Goal: Task Accomplishment & Management: Manage account settings

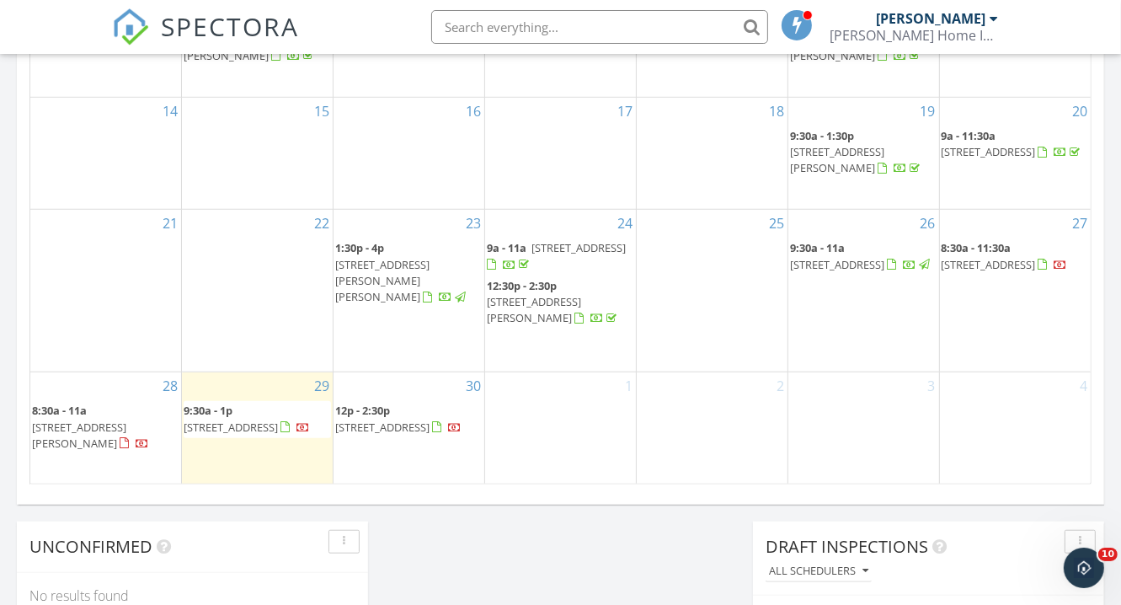
scroll to position [1099, 0]
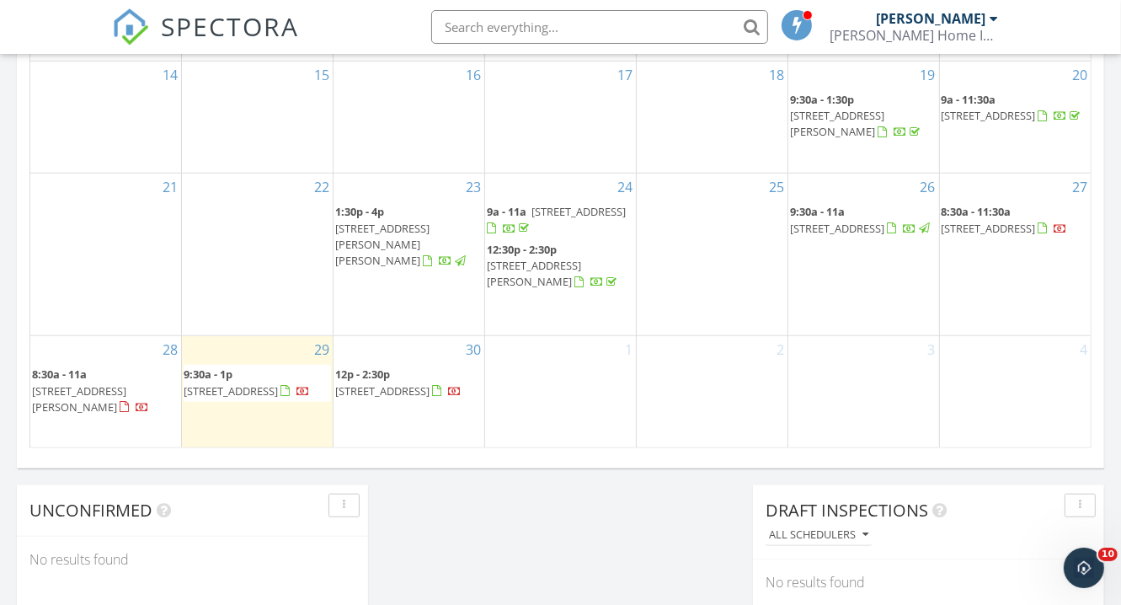
click at [1036, 221] on span "147 Canoe Brook Parkway, Summit 07901" at bounding box center [989, 228] width 94 height 15
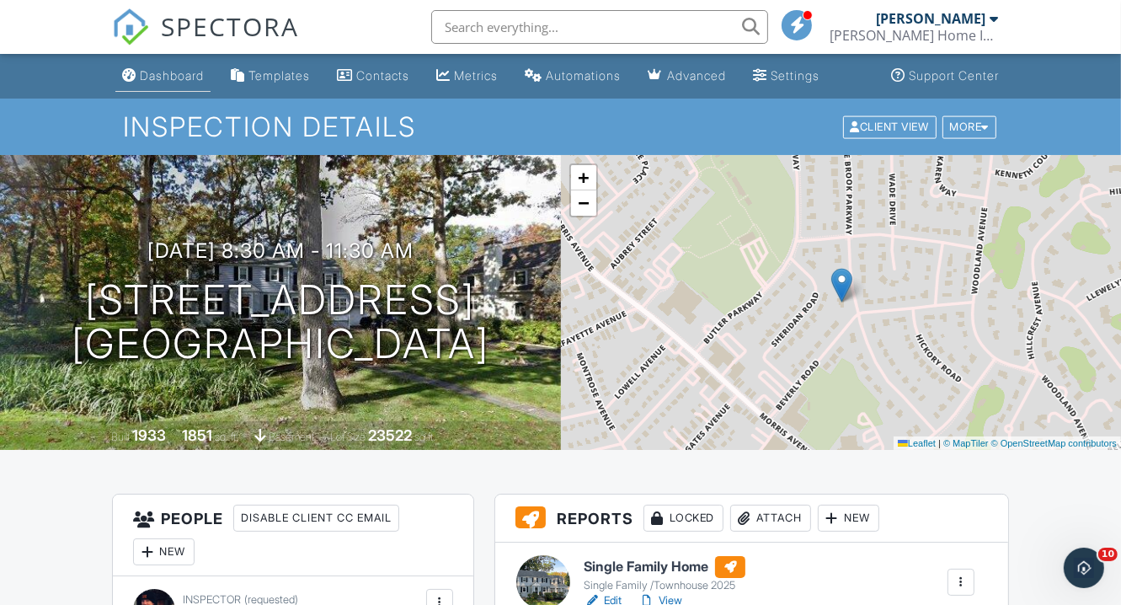
click at [175, 75] on div "Dashboard" at bounding box center [172, 75] width 64 height 14
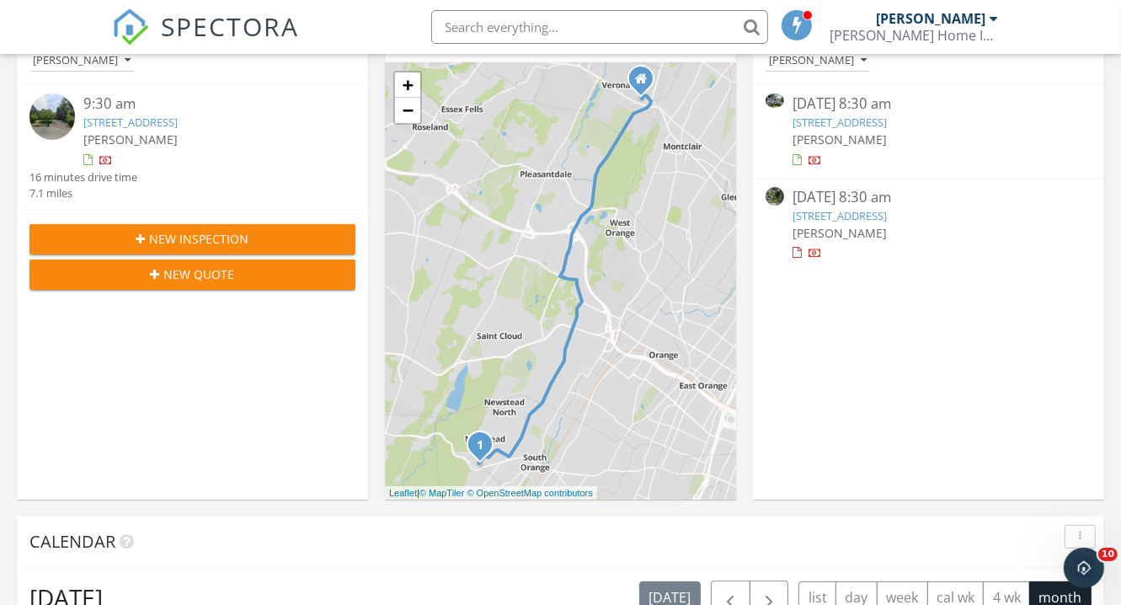
scroll to position [224, 0]
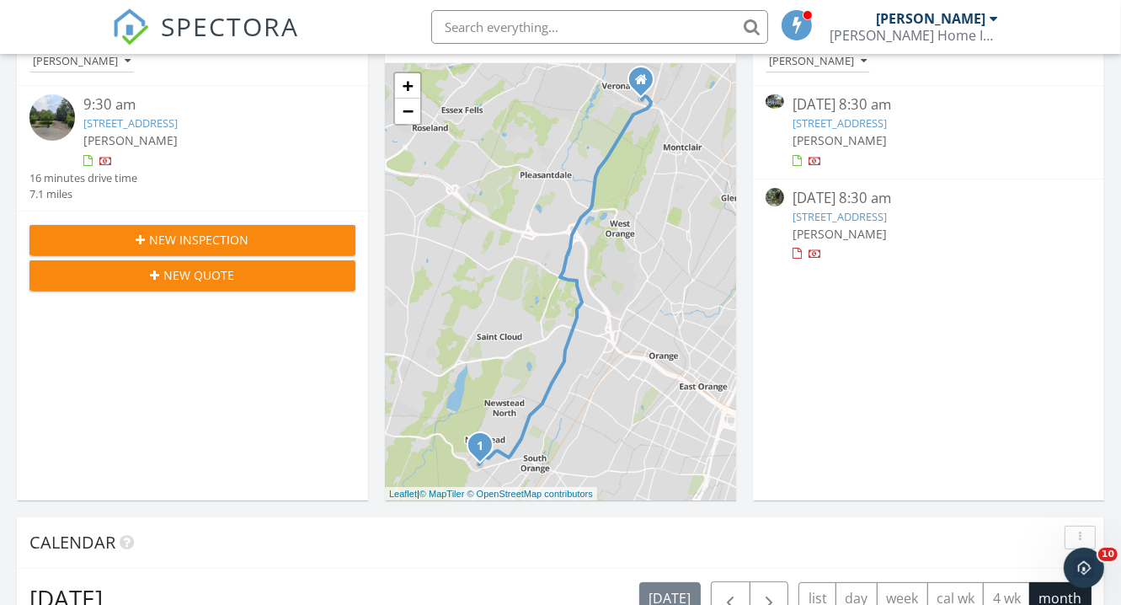
click at [143, 126] on link "30 Crest Drive, South Orange Village, NJ 07079" at bounding box center [130, 122] width 94 height 15
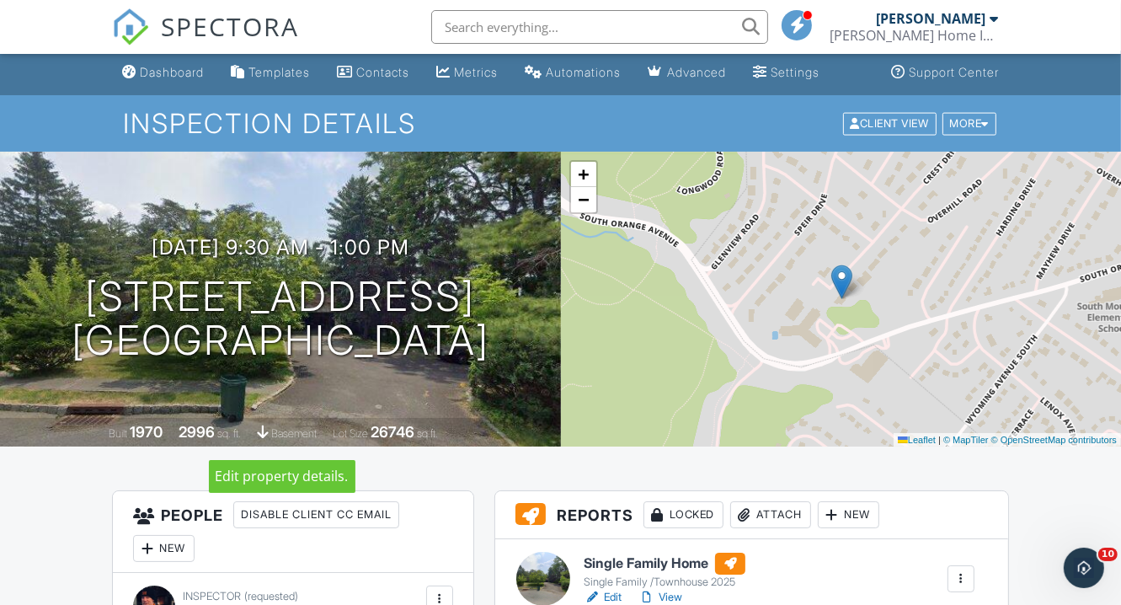
scroll to position [3, 0]
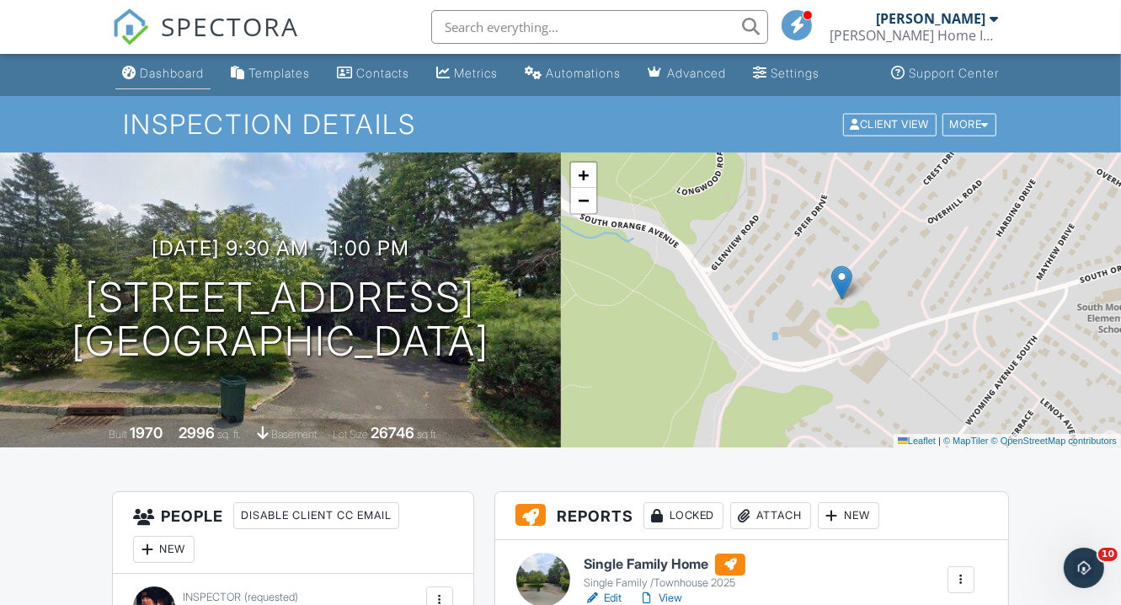
click at [154, 74] on div "Dashboard" at bounding box center [172, 73] width 64 height 14
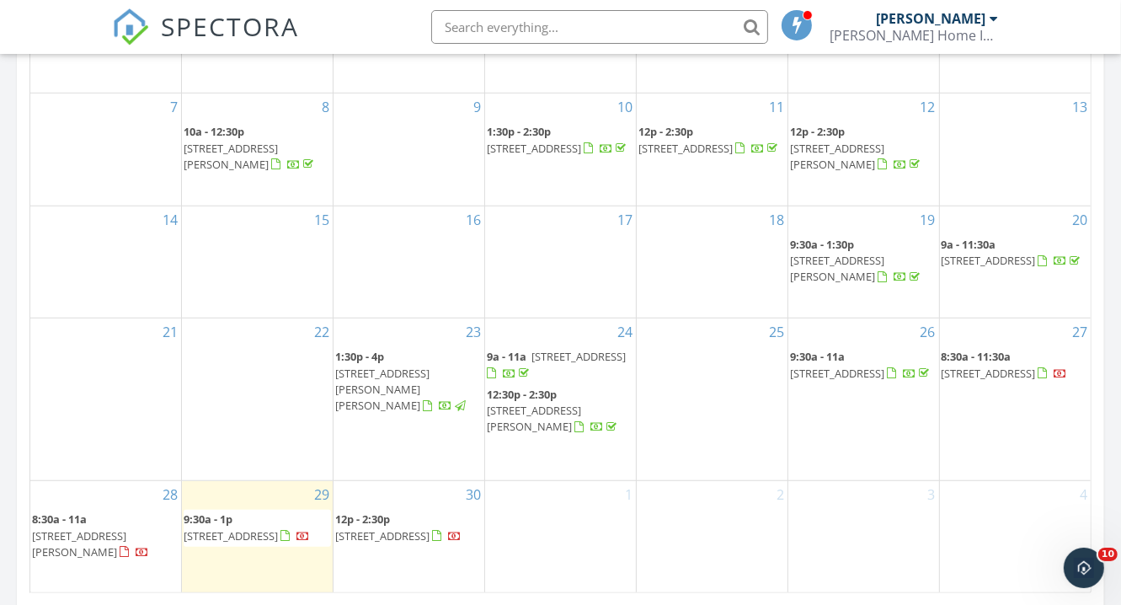
scroll to position [953, 0]
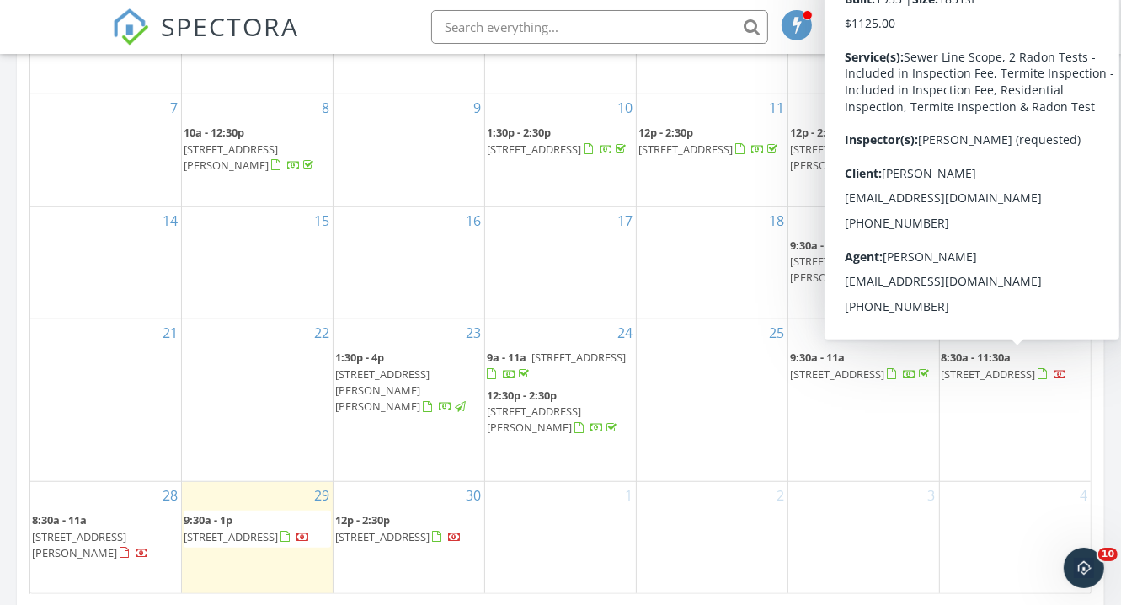
click at [1003, 380] on span "[STREET_ADDRESS]" at bounding box center [989, 373] width 94 height 15
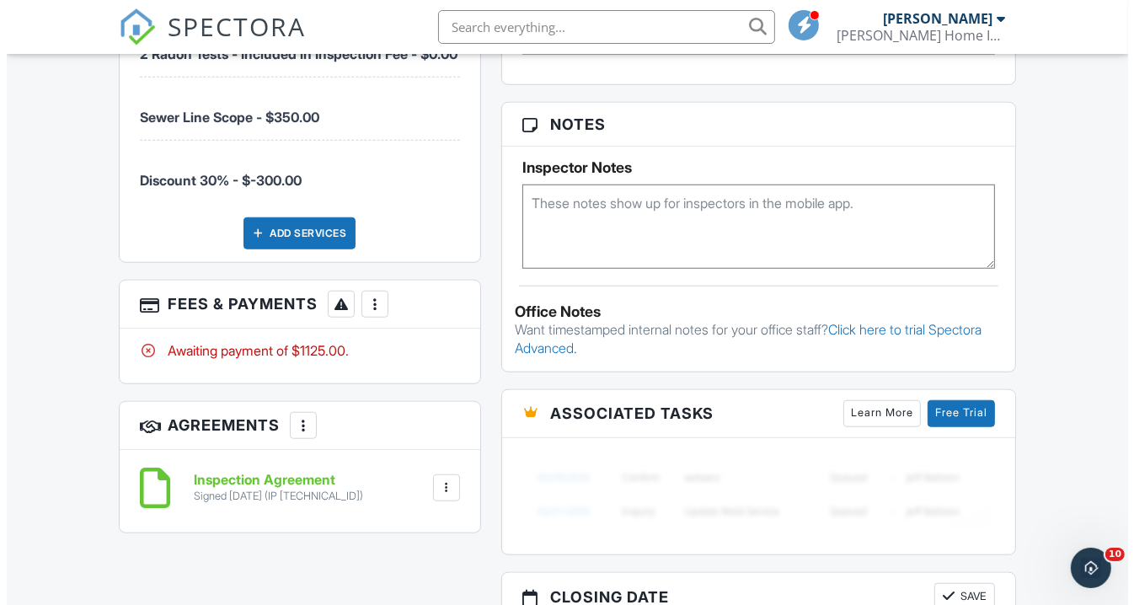
scroll to position [1203, 0]
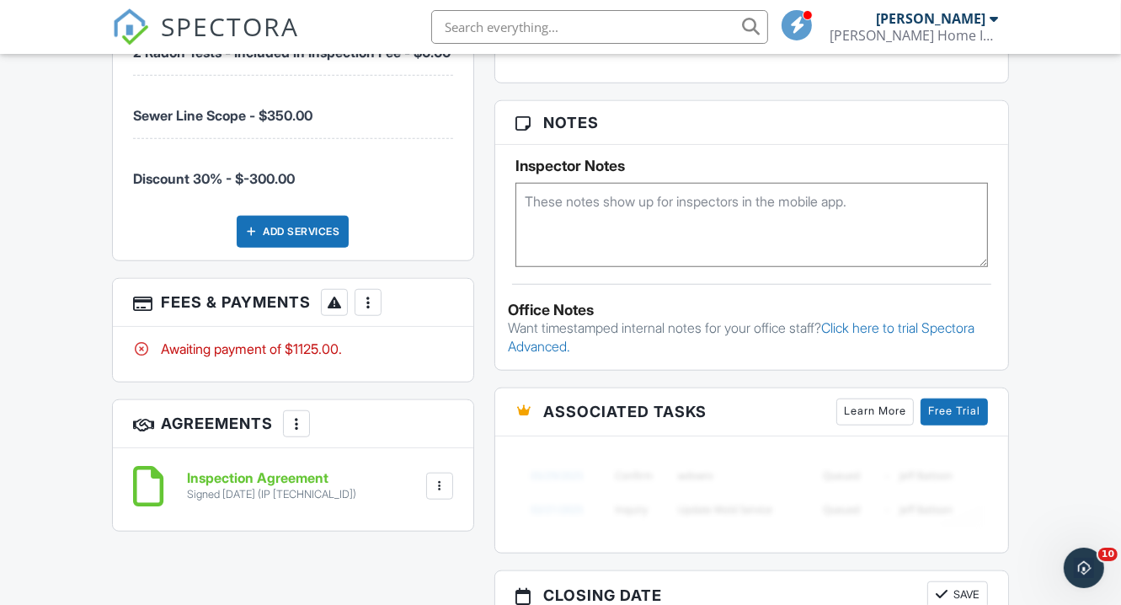
click at [372, 311] on div at bounding box center [368, 302] width 17 height 17
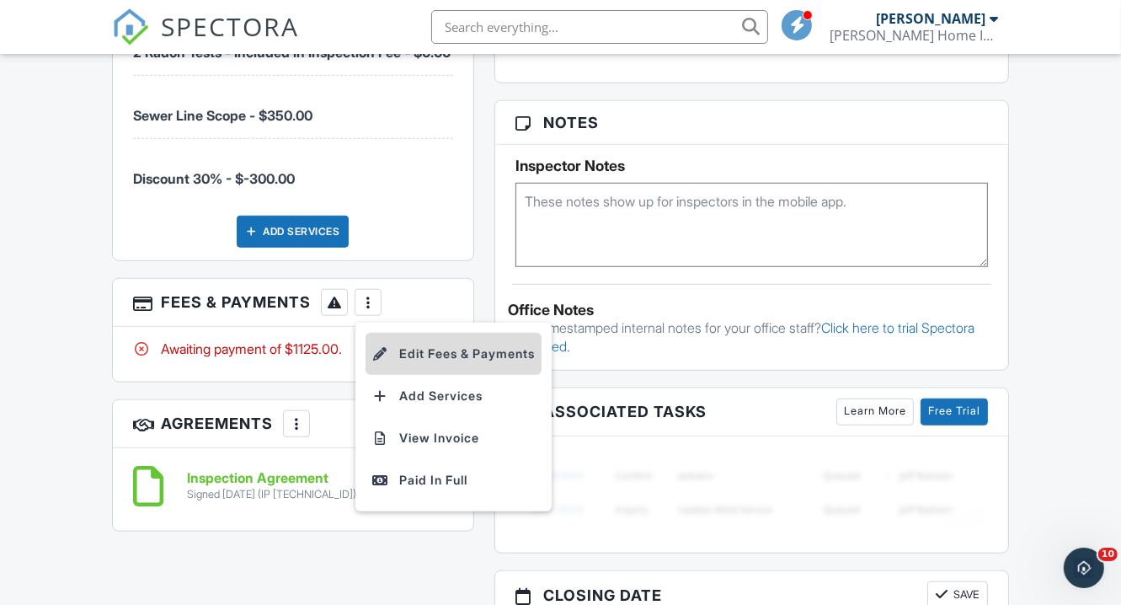
click at [411, 366] on li "Edit Fees & Payments" at bounding box center [454, 354] width 176 height 42
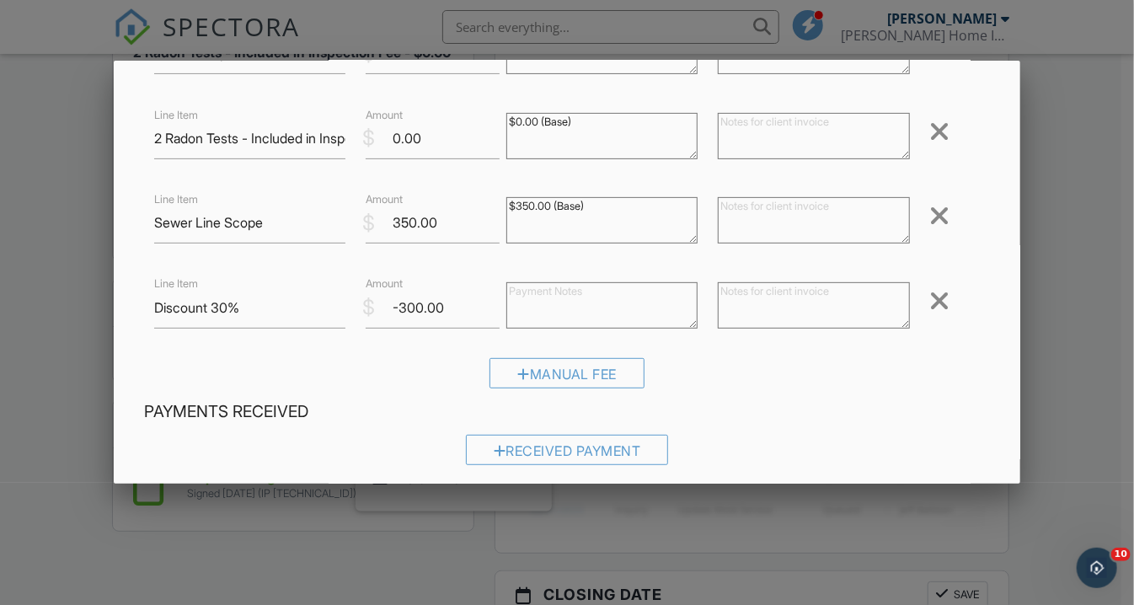
scroll to position [350, 0]
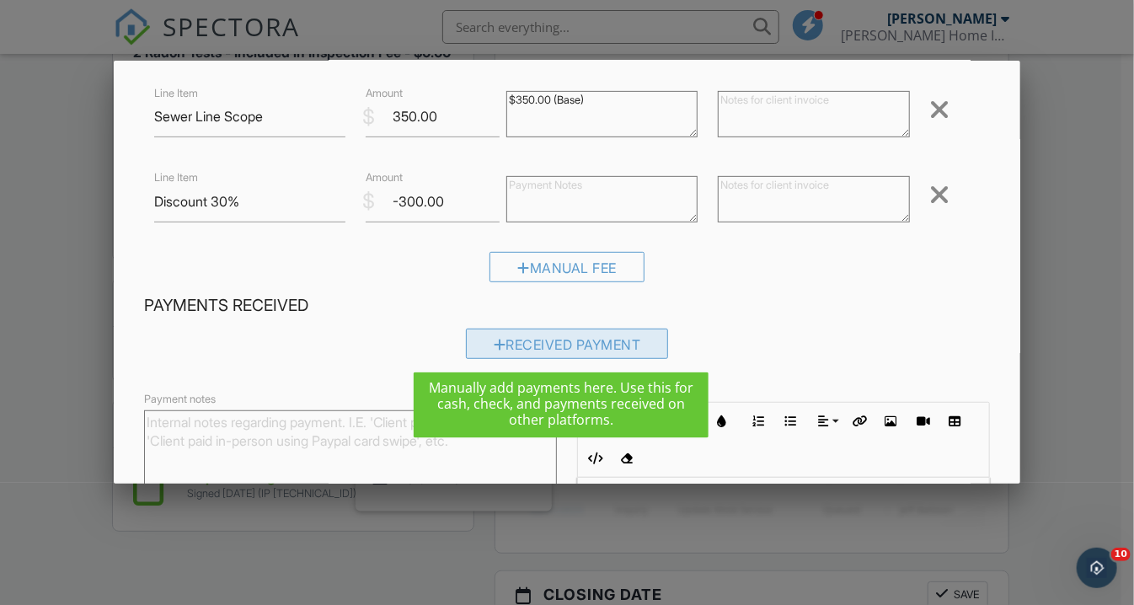
click at [480, 341] on div "Received Payment" at bounding box center [567, 344] width 203 height 30
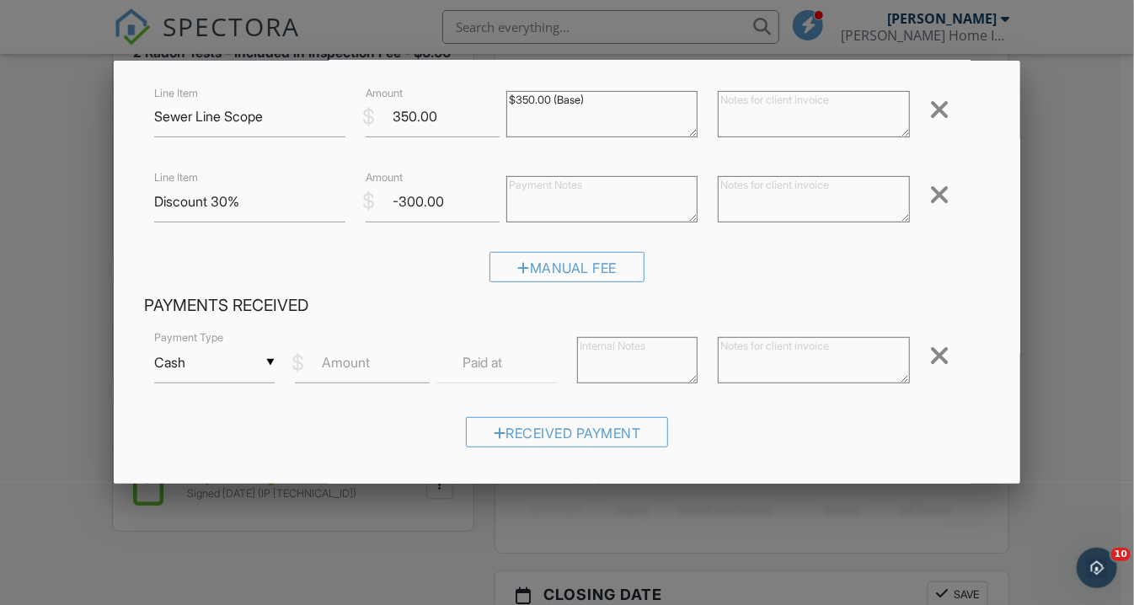
click at [263, 365] on input "Cash" at bounding box center [214, 362] width 120 height 41
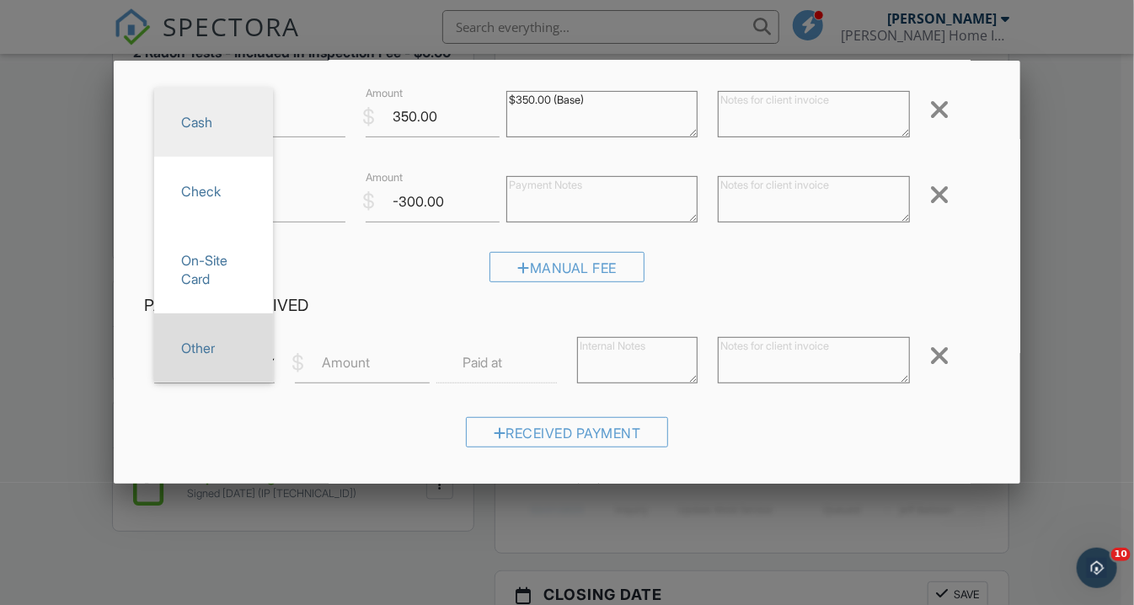
click at [215, 348] on span "Other" at bounding box center [214, 348] width 92 height 42
type input "Other"
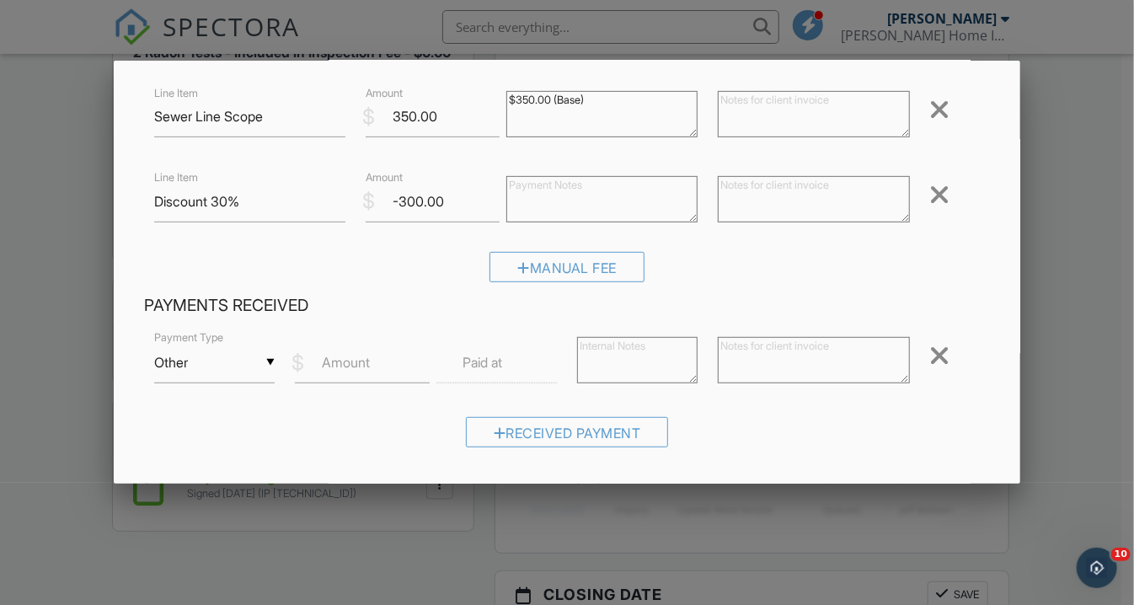
click at [361, 366] on label "Amount" at bounding box center [346, 362] width 48 height 19
click at [361, 366] on input "Amount" at bounding box center [362, 362] width 134 height 41
type input "1000.00"
click at [783, 378] on textarea at bounding box center [813, 360] width 191 height 46
drag, startPoint x: 785, startPoint y: 348, endPoint x: 681, endPoint y: 350, distance: 104.5
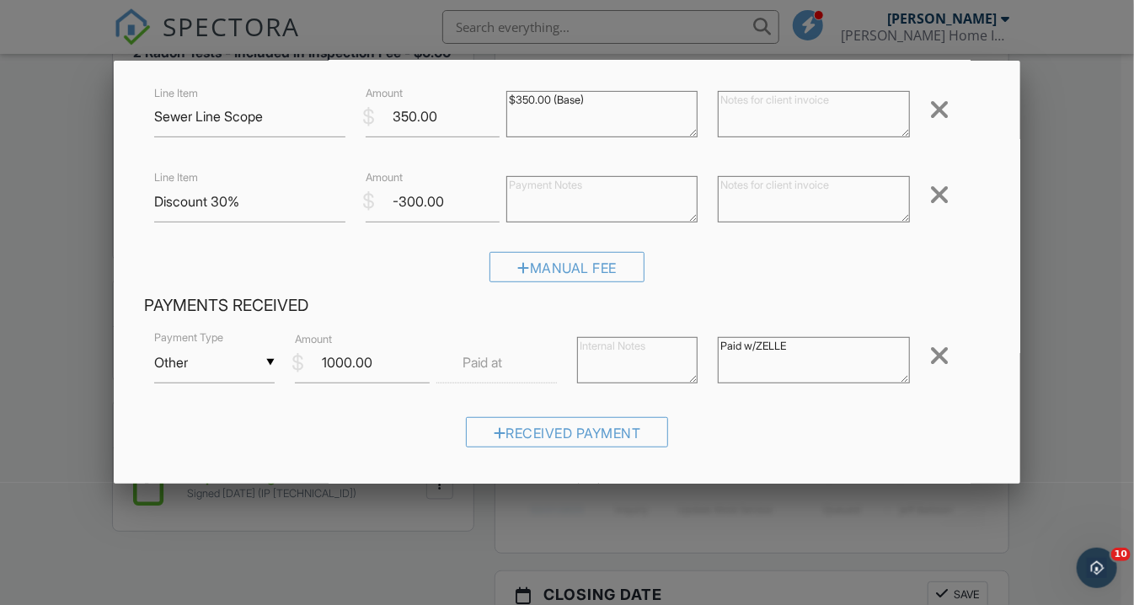
click at [681, 350] on div "▼ Other Cash Check On-Site Card Other Cash Check On-Site Card Other Payment Typ…" at bounding box center [567, 365] width 847 height 72
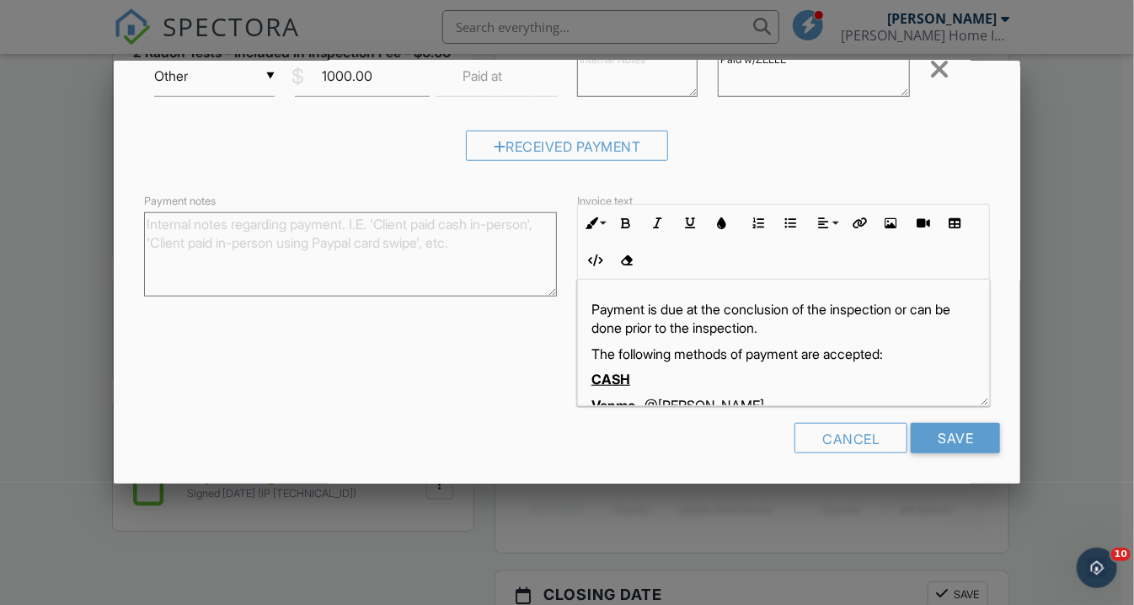
scroll to position [639, 0]
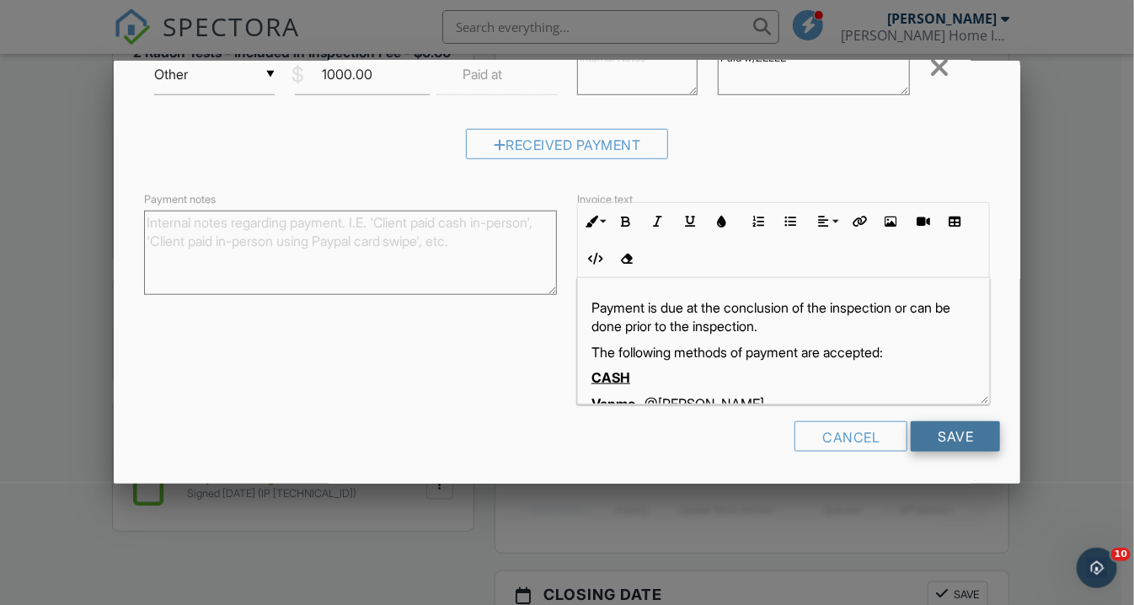
type textarea "Paid w/ZELLE"
click at [948, 424] on input "Save" at bounding box center [955, 436] width 89 height 30
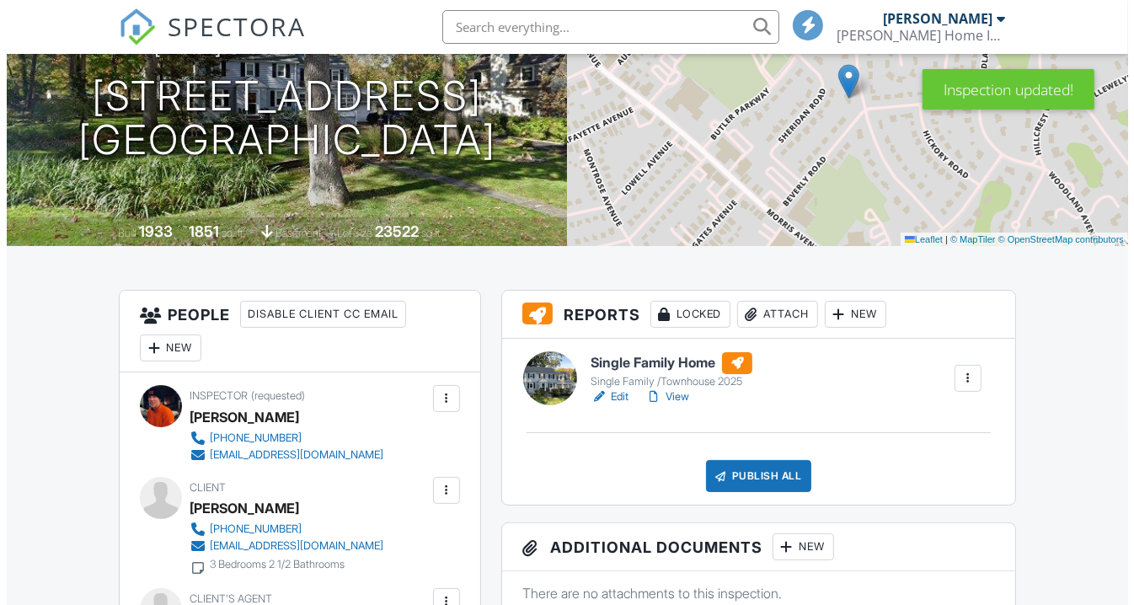
scroll to position [256, 0]
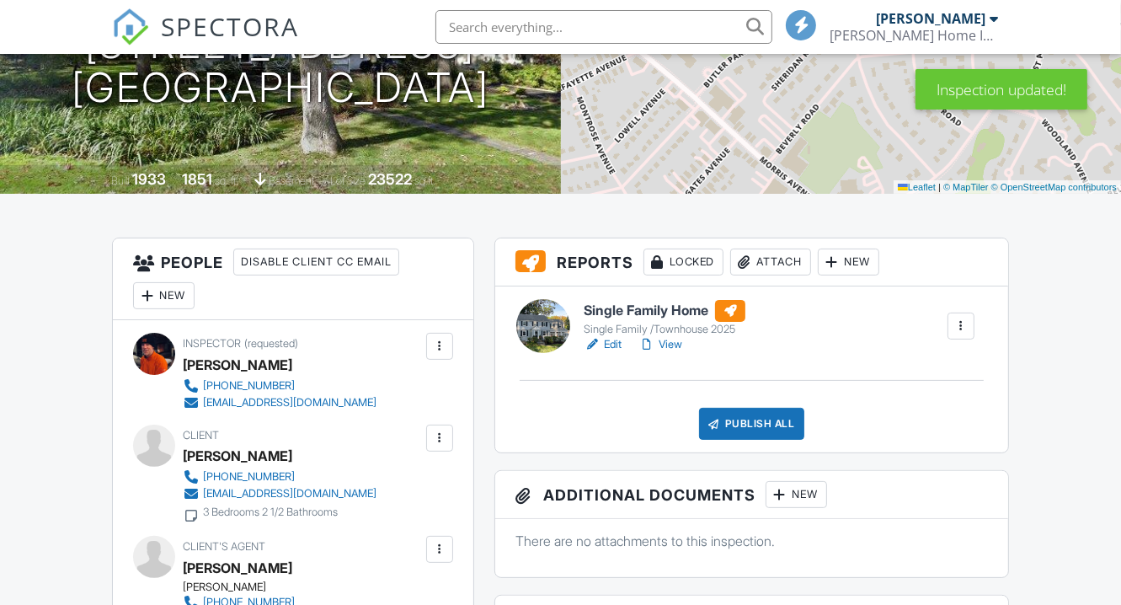
click at [783, 419] on div "Publish All" at bounding box center [751, 424] width 105 height 32
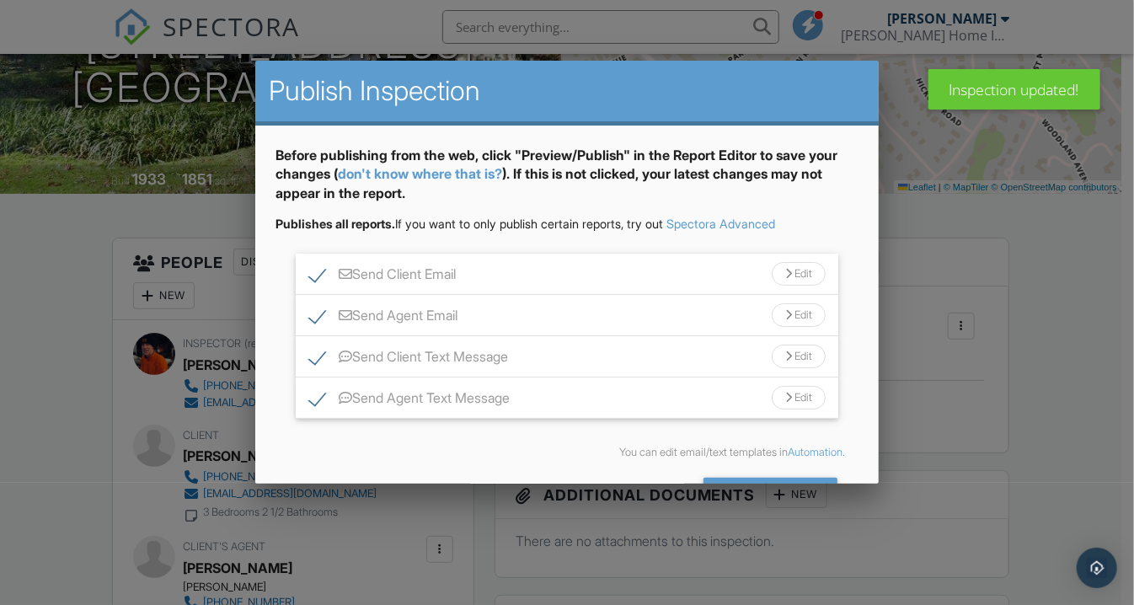
click at [775, 361] on div "Edit" at bounding box center [799, 357] width 54 height 24
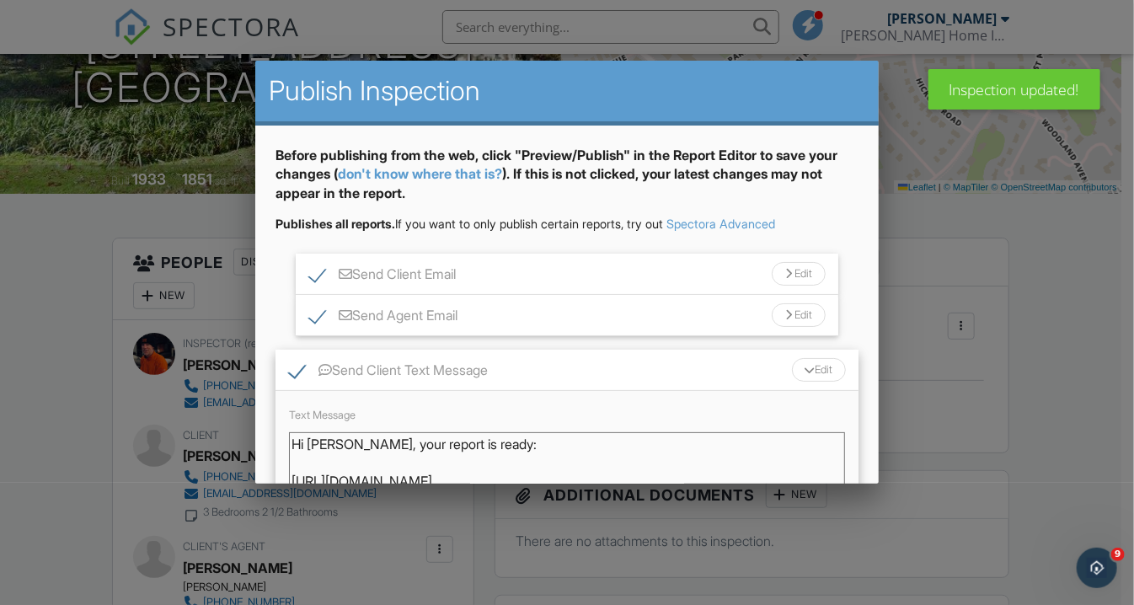
scroll to position [0, 0]
click at [374, 443] on textarea "Hi [PERSON_NAME], your report is ready: [URL][DOMAIN_NAME] - [PERSON_NAME] [PHO…" at bounding box center [567, 474] width 556 height 84
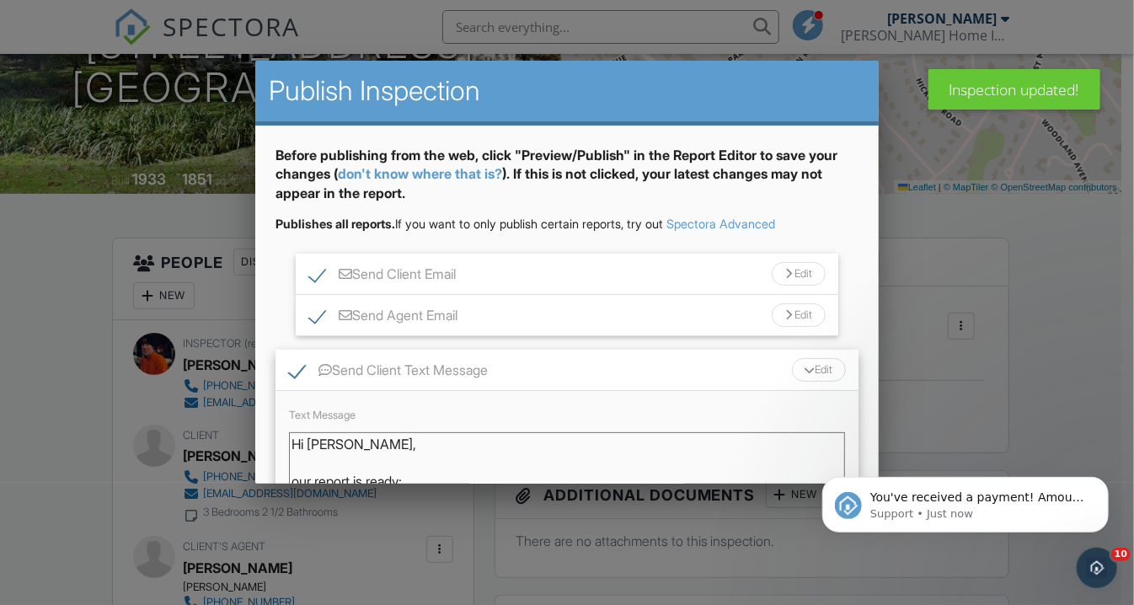
scroll to position [5, 0]
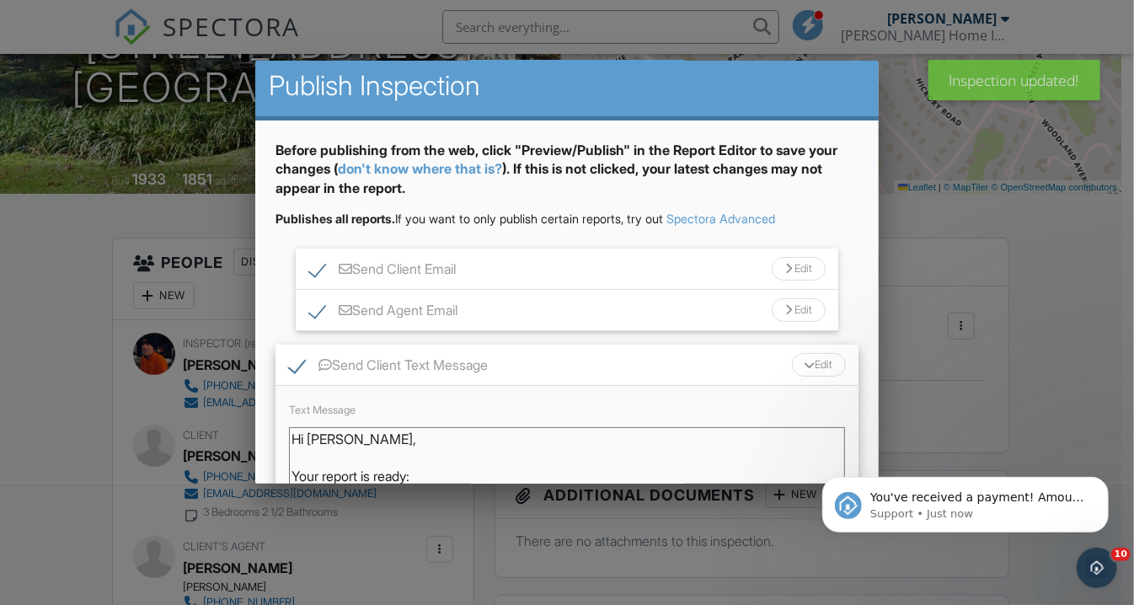
type textarea "Hi [PERSON_NAME], Your report is ready: [URL][DOMAIN_NAME] - [PERSON_NAME] [PHO…"
click at [804, 366] on div at bounding box center [809, 365] width 11 height 7
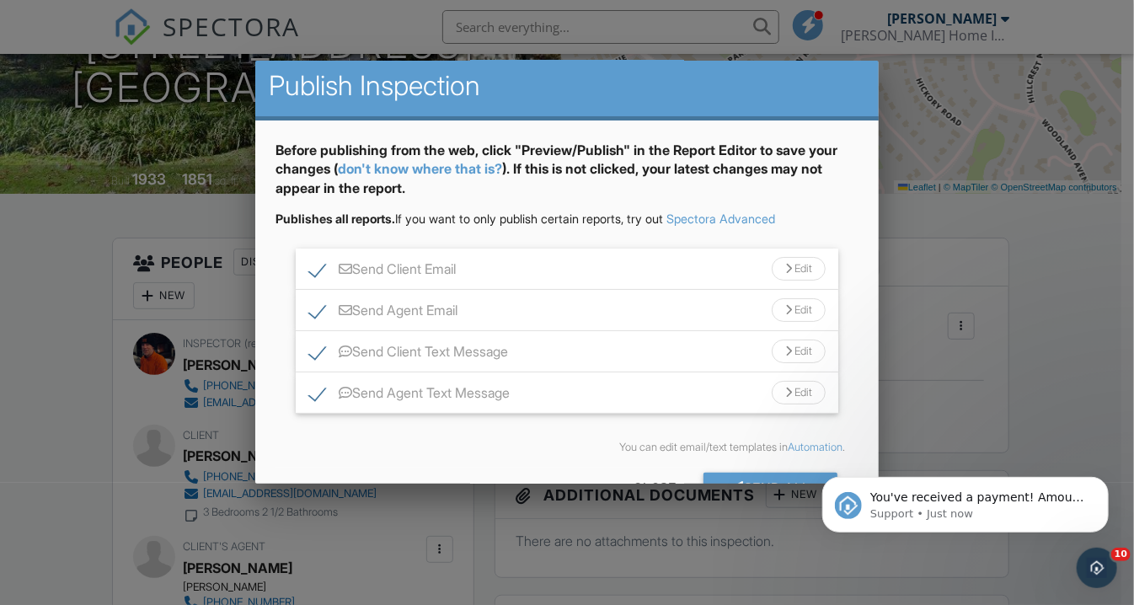
click at [772, 393] on div "Edit" at bounding box center [799, 393] width 54 height 24
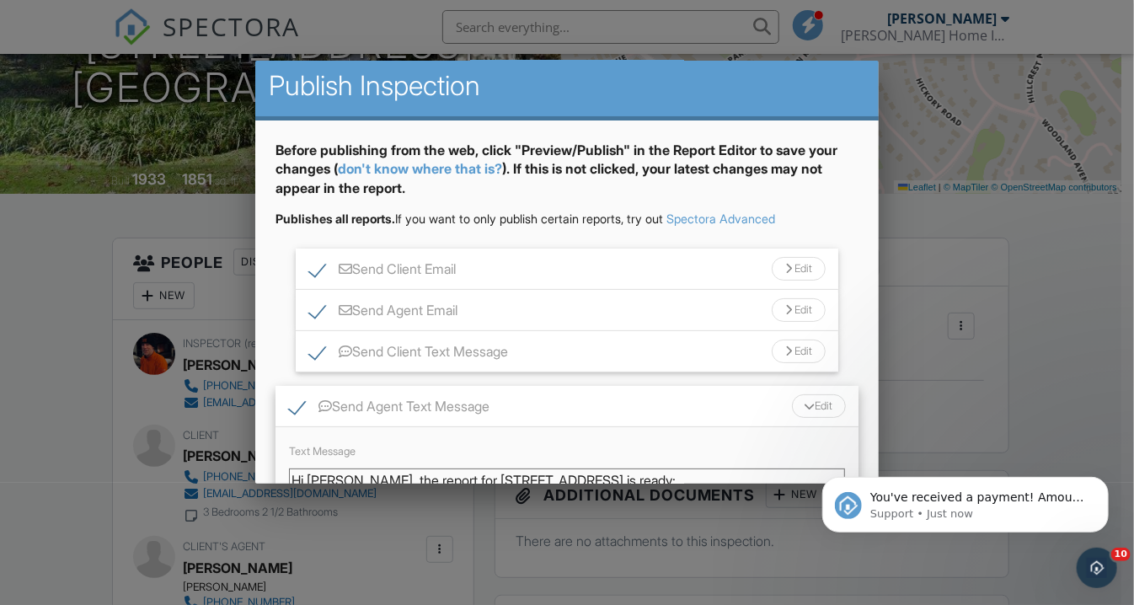
click at [345, 478] on textarea "Hi [PERSON_NAME], the report for [STREET_ADDRESS] is ready: [URL][DOMAIN_NAME] …" at bounding box center [567, 510] width 556 height 84
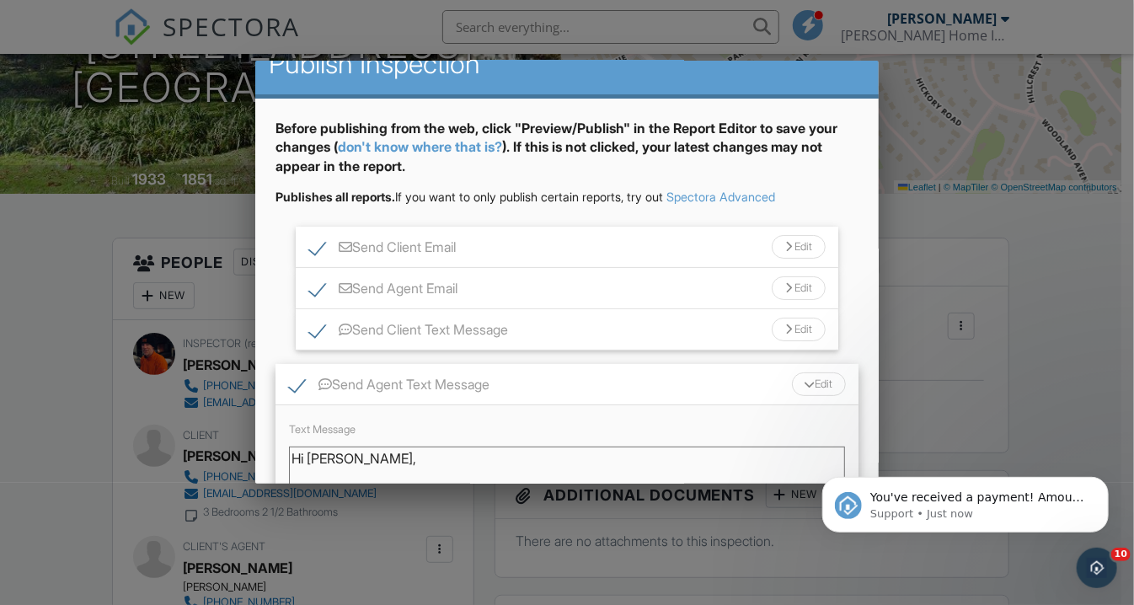
scroll to position [46, 0]
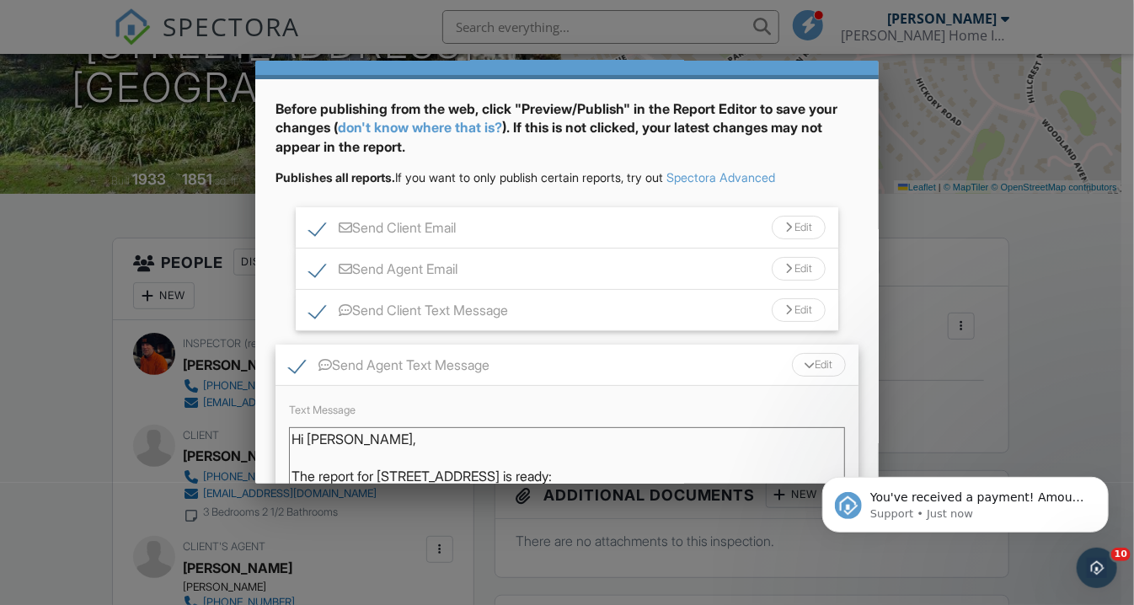
type textarea "Hi [PERSON_NAME], The report for [STREET_ADDRESS] is ready: [URL][DOMAIN_NAME] …"
click at [792, 364] on div "Edit" at bounding box center [819, 365] width 54 height 24
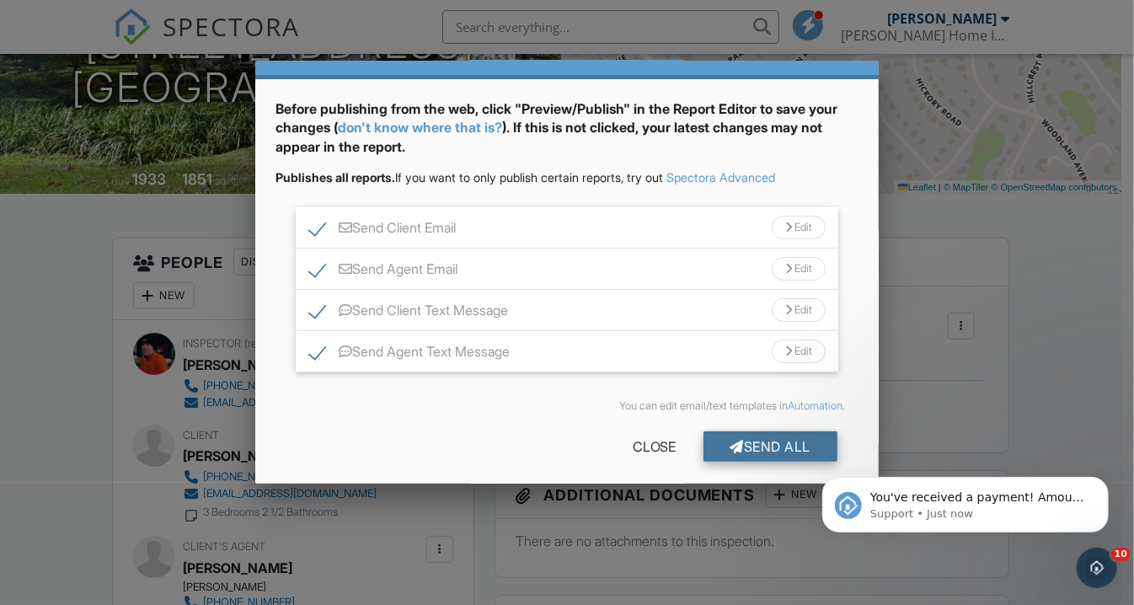
click at [727, 441] on div "Send All" at bounding box center [770, 446] width 135 height 30
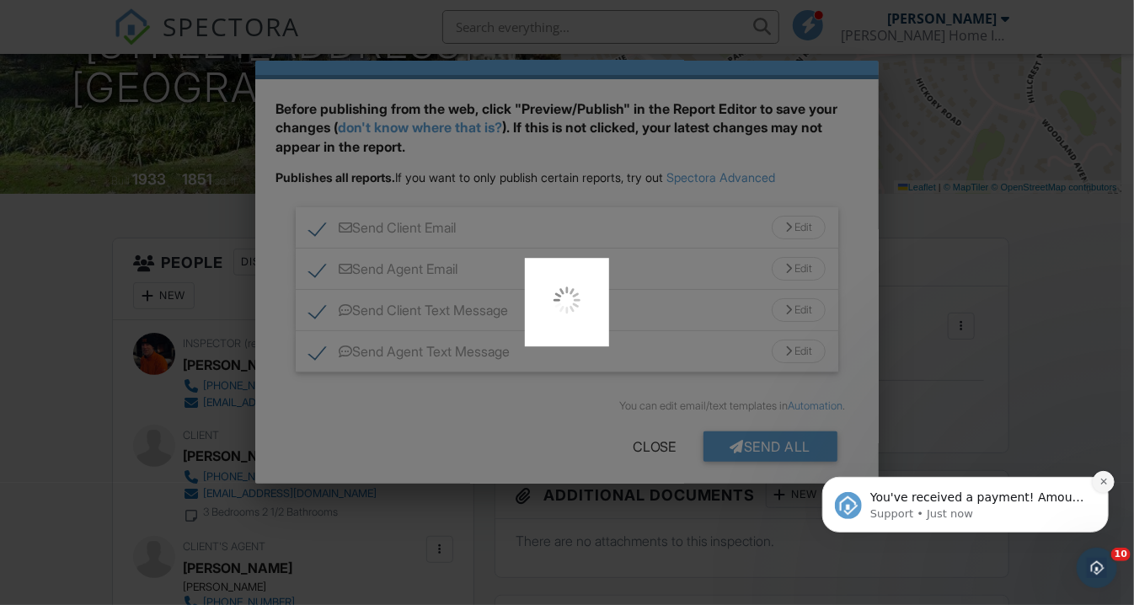
click at [1104, 482] on icon "Dismiss notification" at bounding box center [1103, 480] width 9 height 9
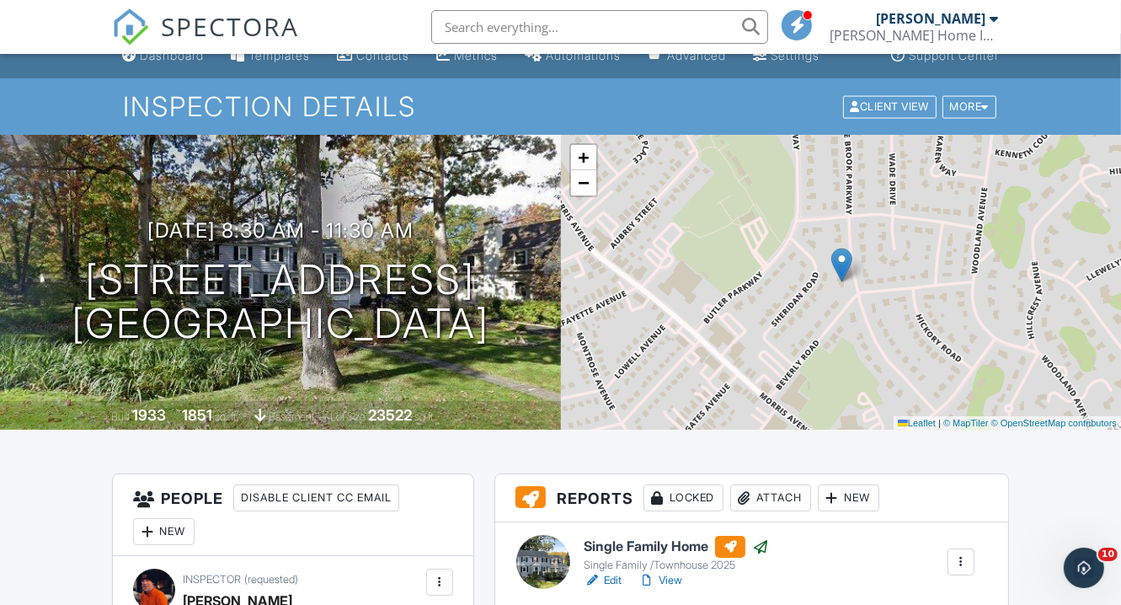
scroll to position [19, 0]
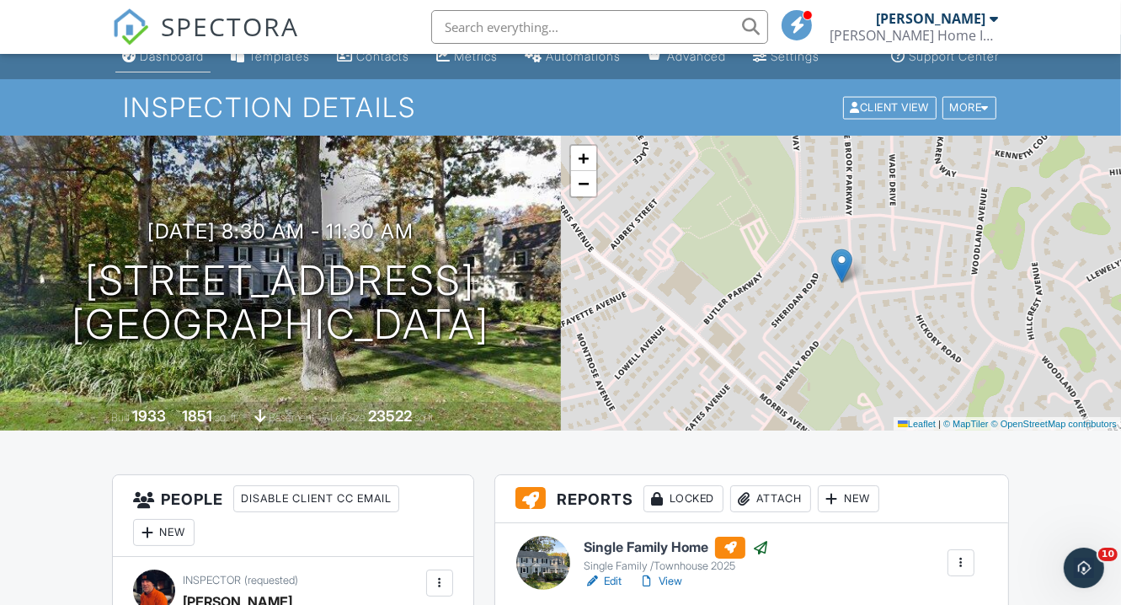
click at [169, 62] on div "Dashboard" at bounding box center [172, 56] width 64 height 14
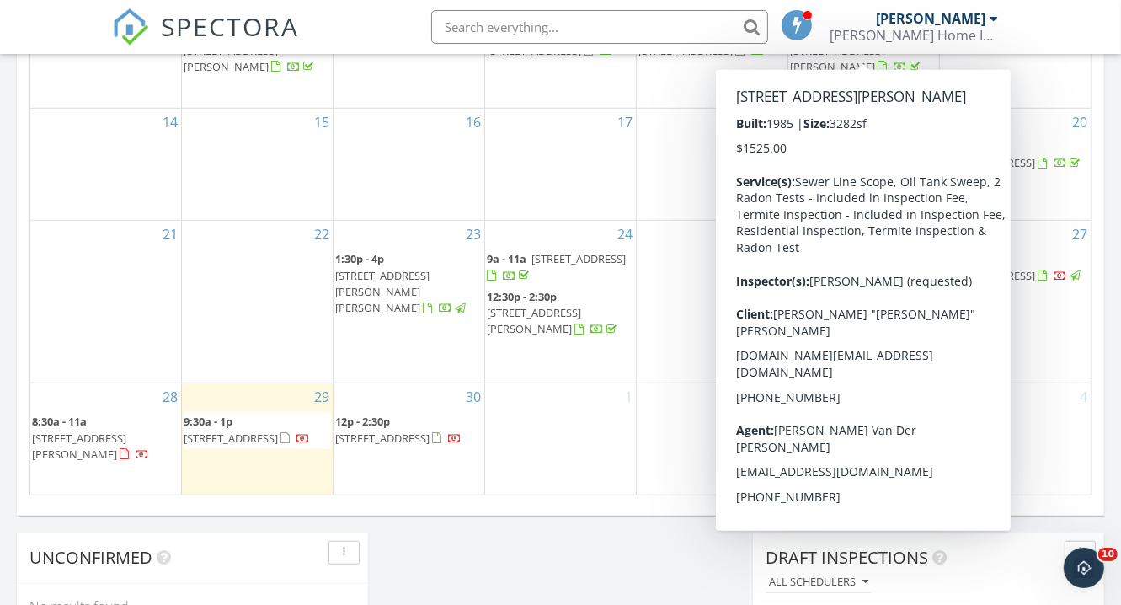
scroll to position [1110, 0]
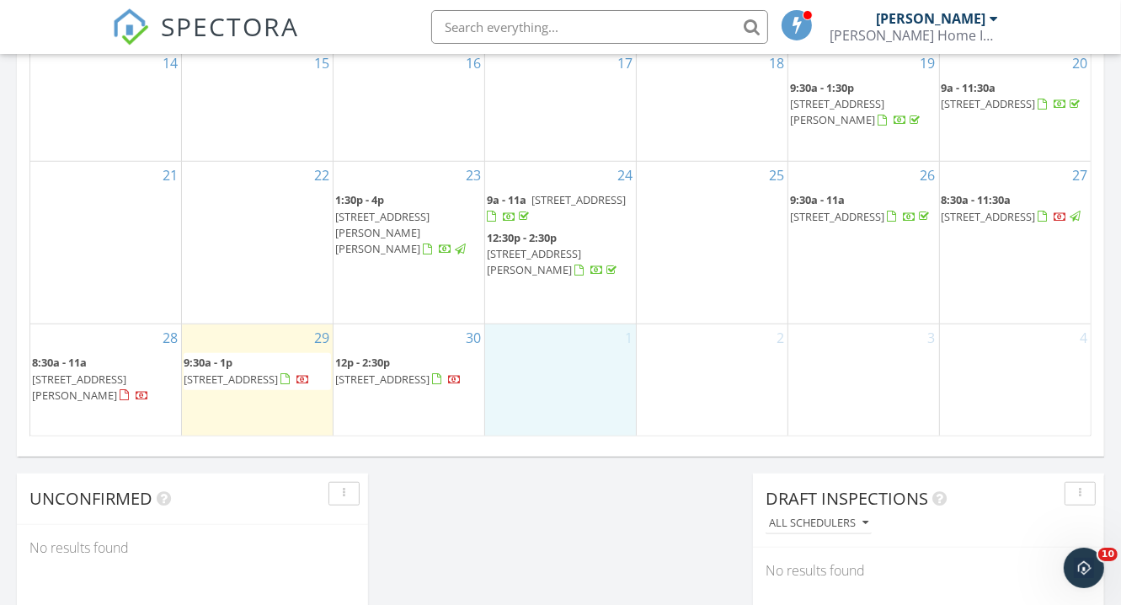
click at [626, 366] on div "1" at bounding box center [560, 379] width 151 height 111
click at [91, 372] on span "[STREET_ADDRESS][PERSON_NAME]" at bounding box center [79, 387] width 94 height 31
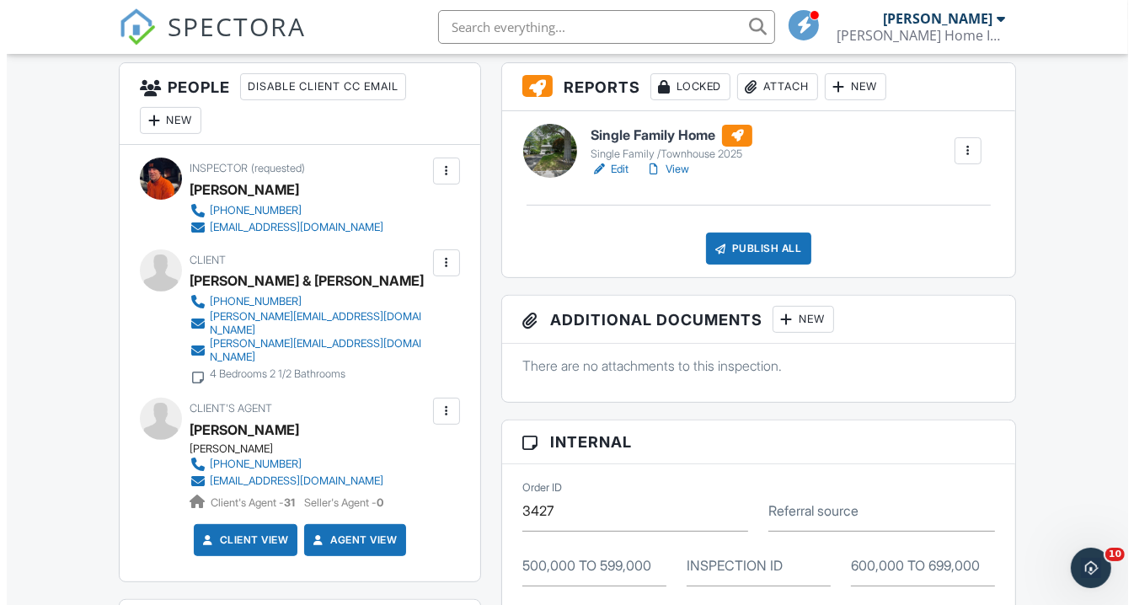
scroll to position [435, 0]
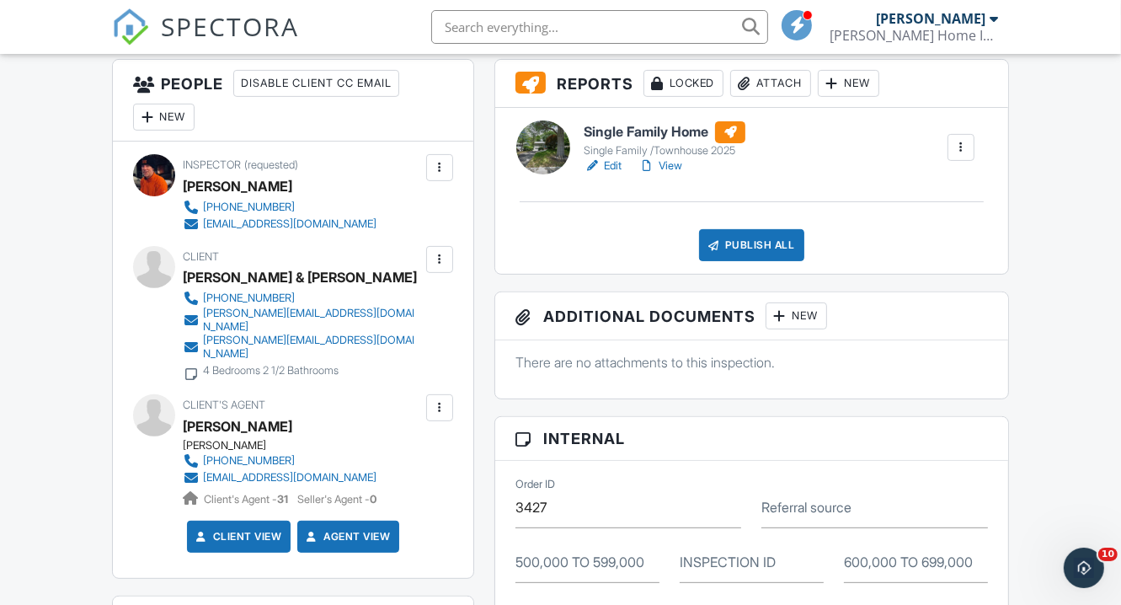
click at [440, 260] on div at bounding box center [439, 259] width 17 height 17
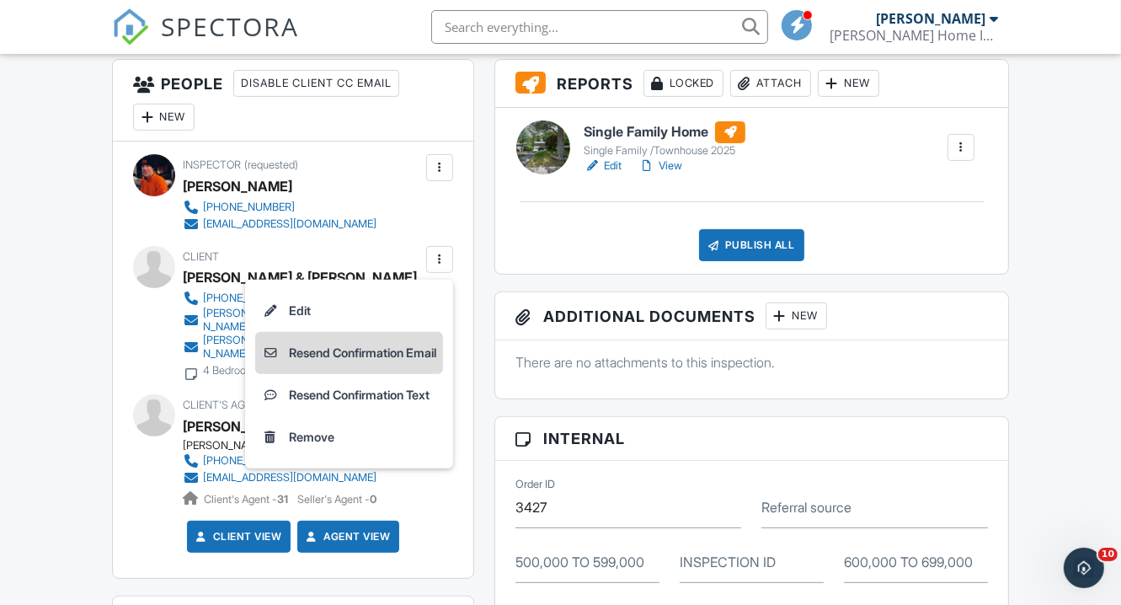
click at [313, 350] on li "Resend Confirmation Email" at bounding box center [349, 353] width 188 height 42
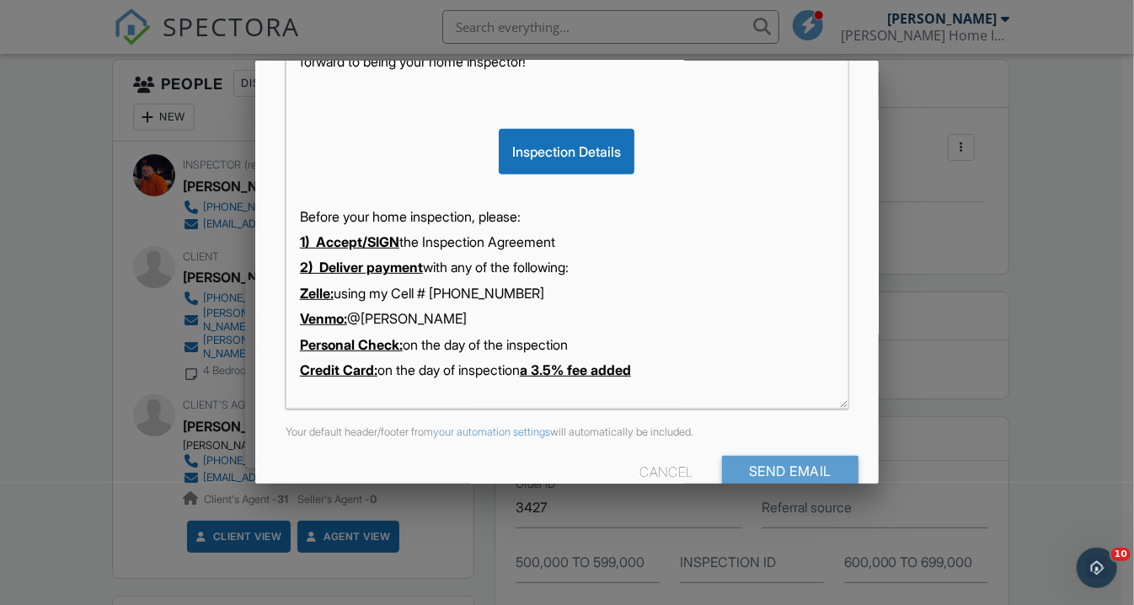
scroll to position [404, 0]
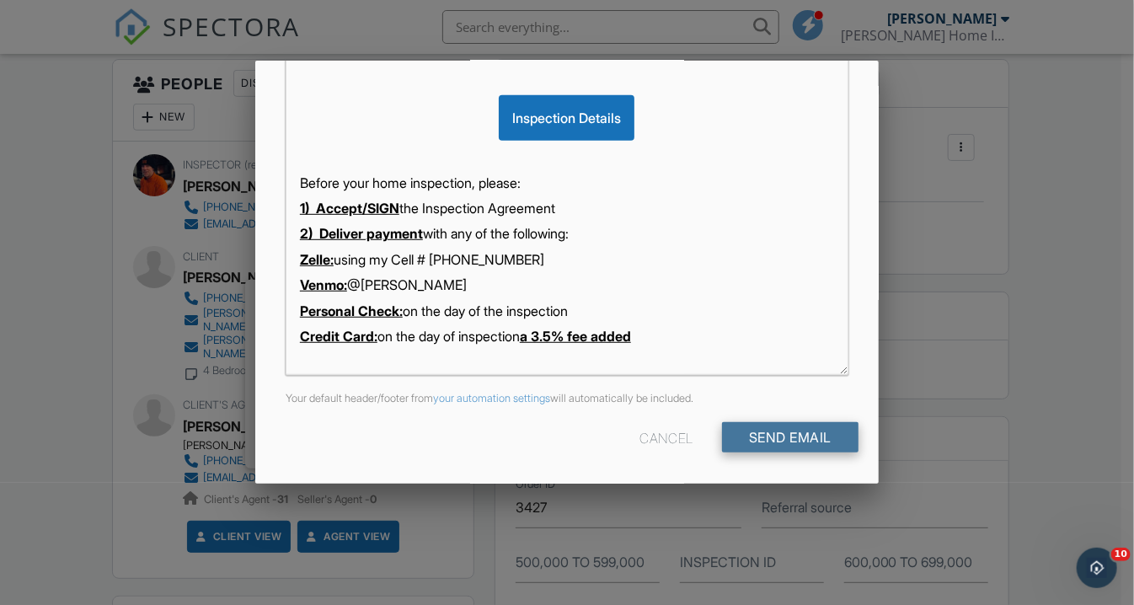
click at [795, 440] on input "Send Email" at bounding box center [790, 437] width 136 height 30
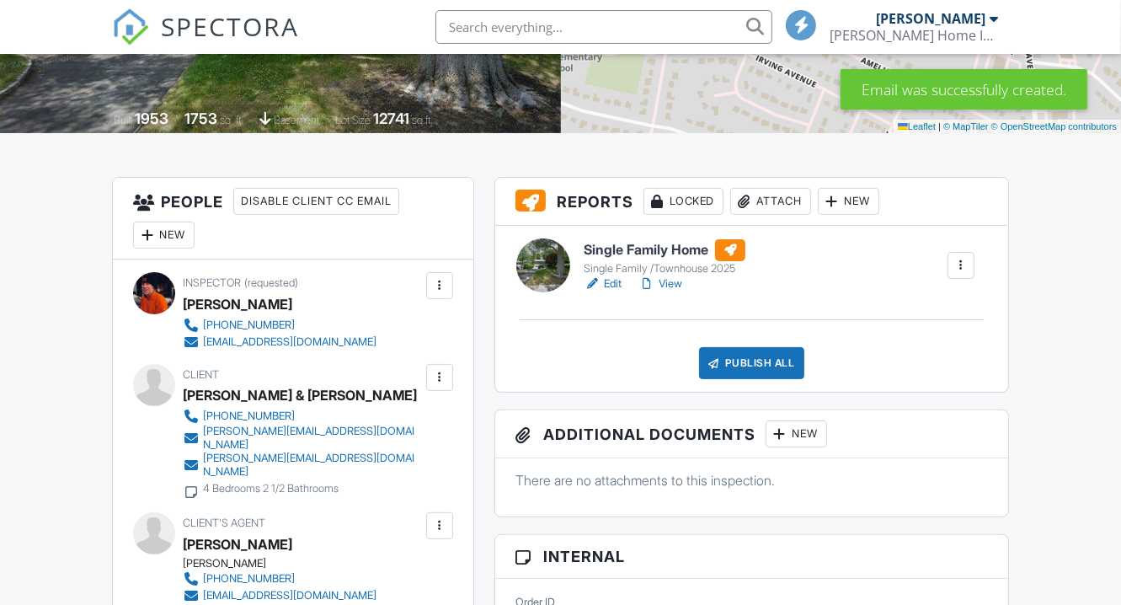
scroll to position [317, 0]
click at [441, 377] on div at bounding box center [439, 377] width 17 height 17
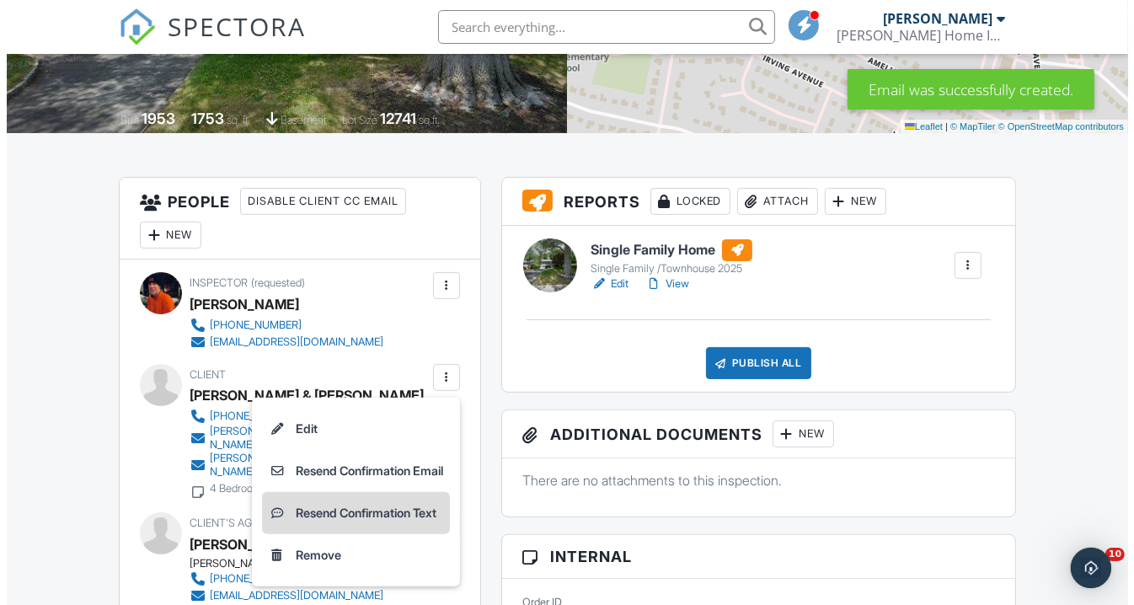
scroll to position [0, 0]
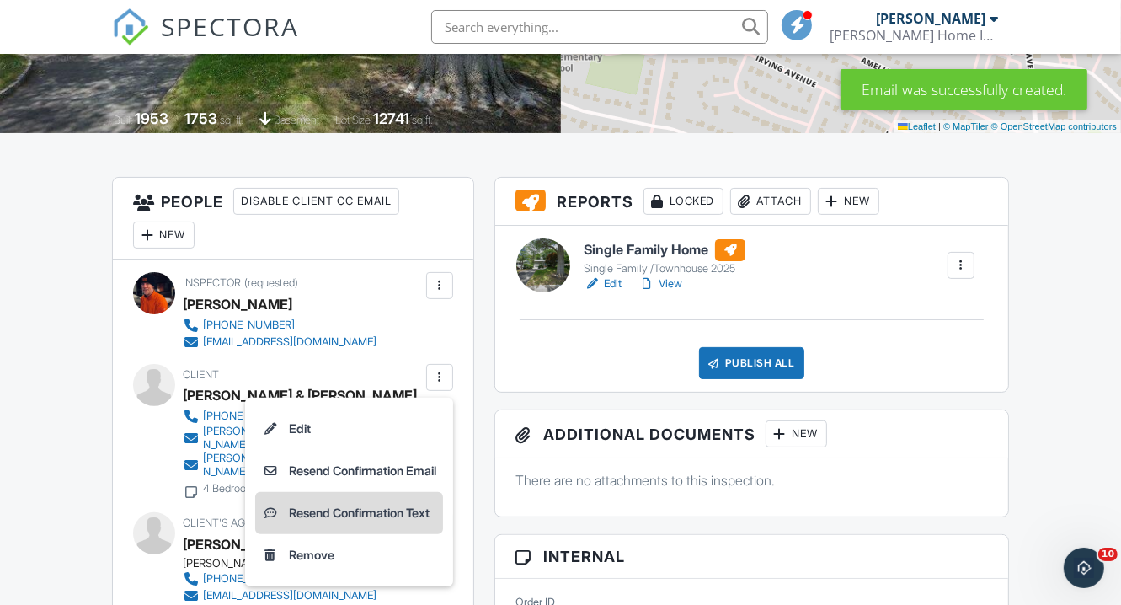
click at [366, 507] on li "Resend Confirmation Text" at bounding box center [349, 513] width 188 height 42
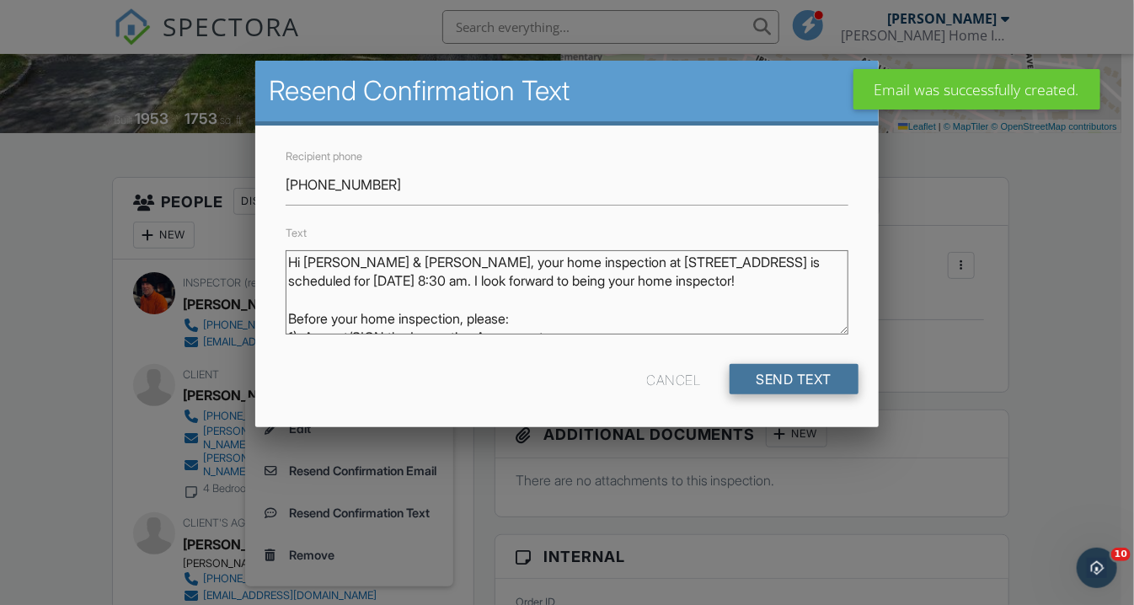
click at [782, 378] on input "Send Text" at bounding box center [795, 379] width 130 height 30
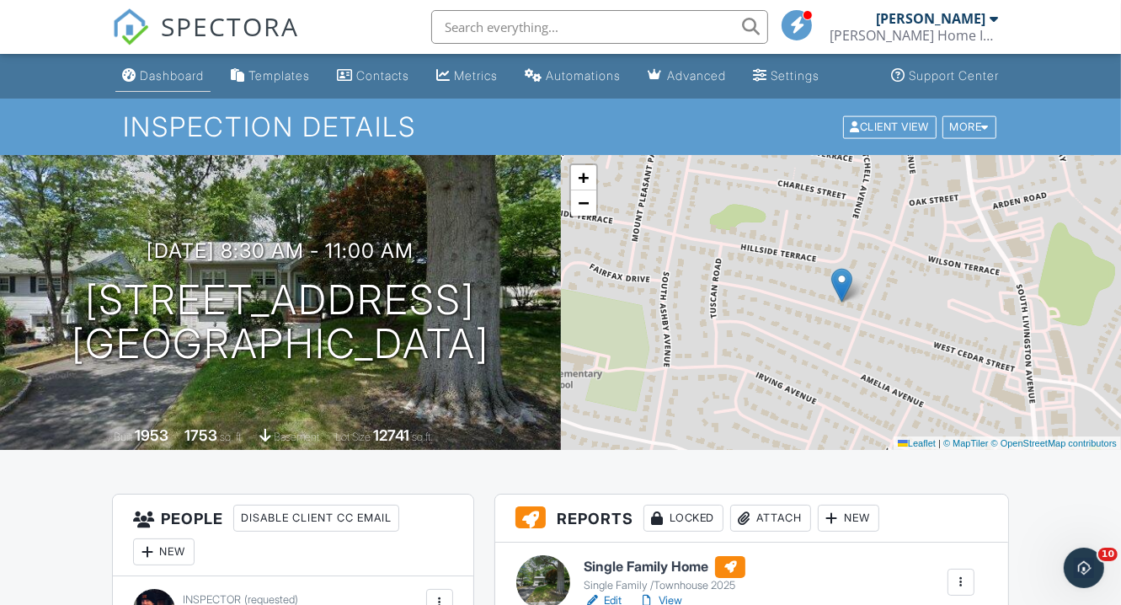
click at [184, 75] on div "Dashboard" at bounding box center [172, 75] width 64 height 14
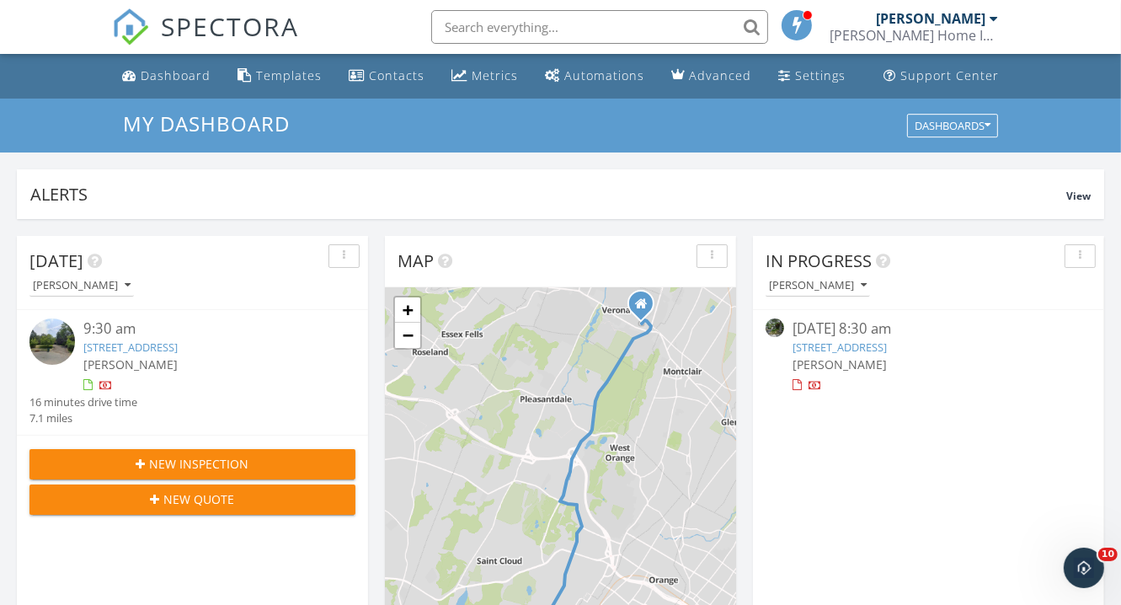
click at [178, 348] on link "30 Crest Drive, South Orange Village, NJ 07079" at bounding box center [130, 347] width 94 height 15
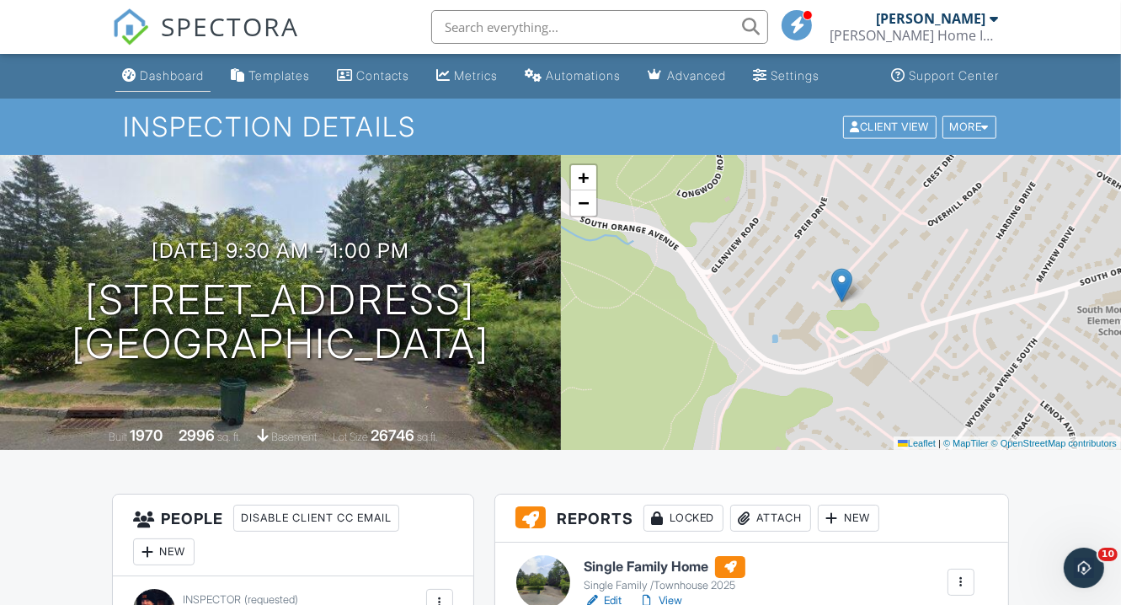
click at [161, 75] on div "Dashboard" at bounding box center [172, 75] width 64 height 14
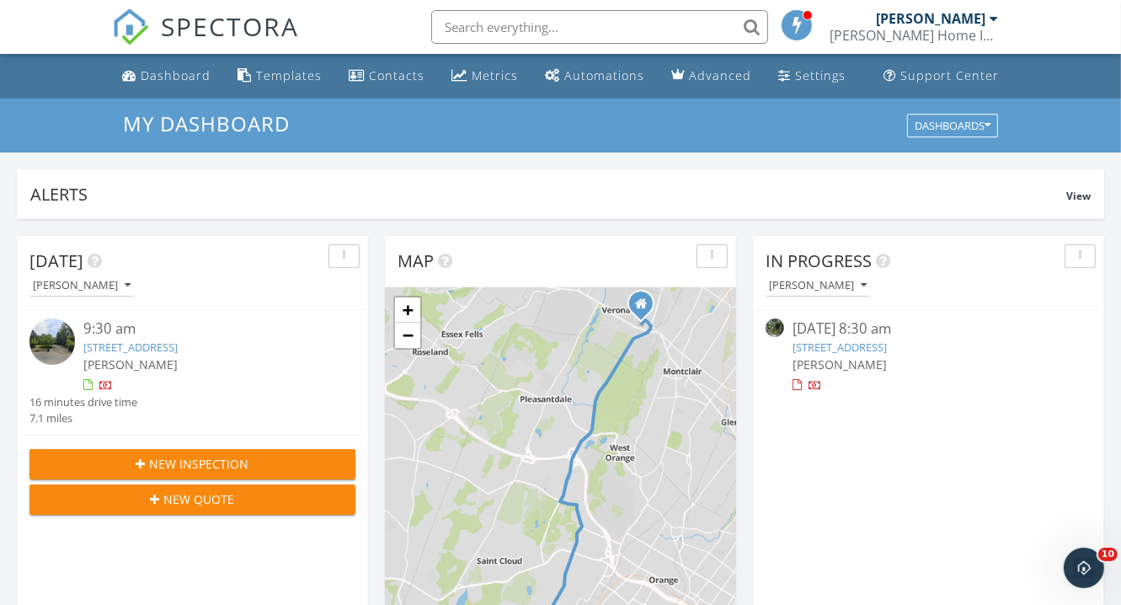
click at [887, 346] on link "64 W Cedar Street, Livingston, NJ 07039" at bounding box center [840, 347] width 94 height 15
click at [872, 345] on link "64 W Cedar Street, Livingston, NJ 07039" at bounding box center [840, 347] width 94 height 15
click at [812, 345] on link "64 W Cedar Street, Livingston, NJ 07039" at bounding box center [840, 347] width 94 height 15
click at [822, 348] on link "64 W Cedar Street, Livingston, NJ 07039" at bounding box center [840, 347] width 94 height 15
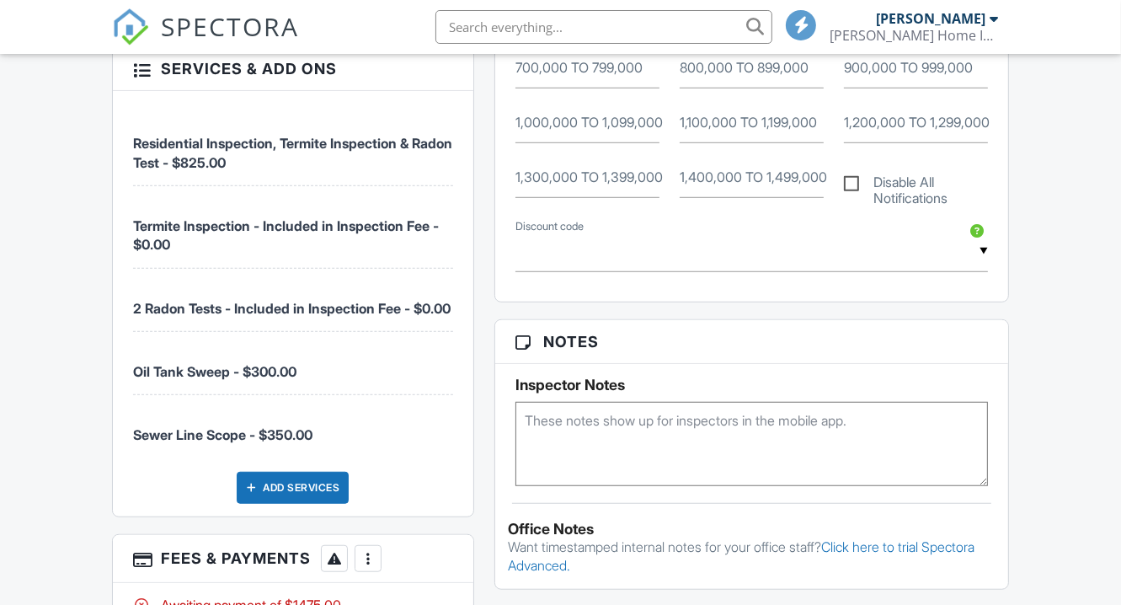
scroll to position [986, 0]
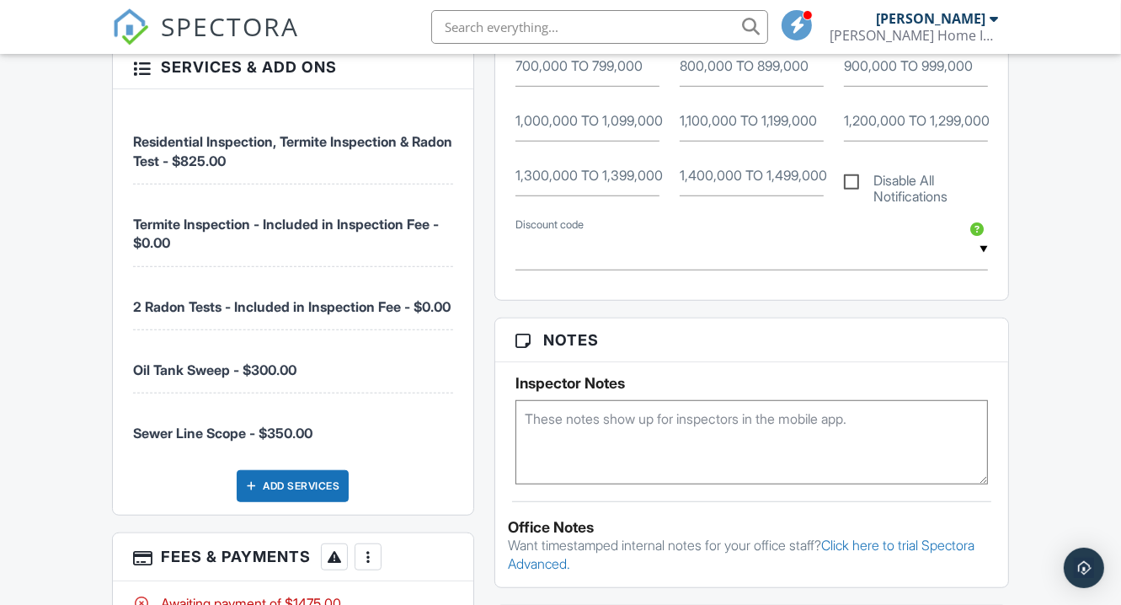
click at [452, 365] on li "Oil Tank Sweep - $300.00" at bounding box center [293, 361] width 320 height 63
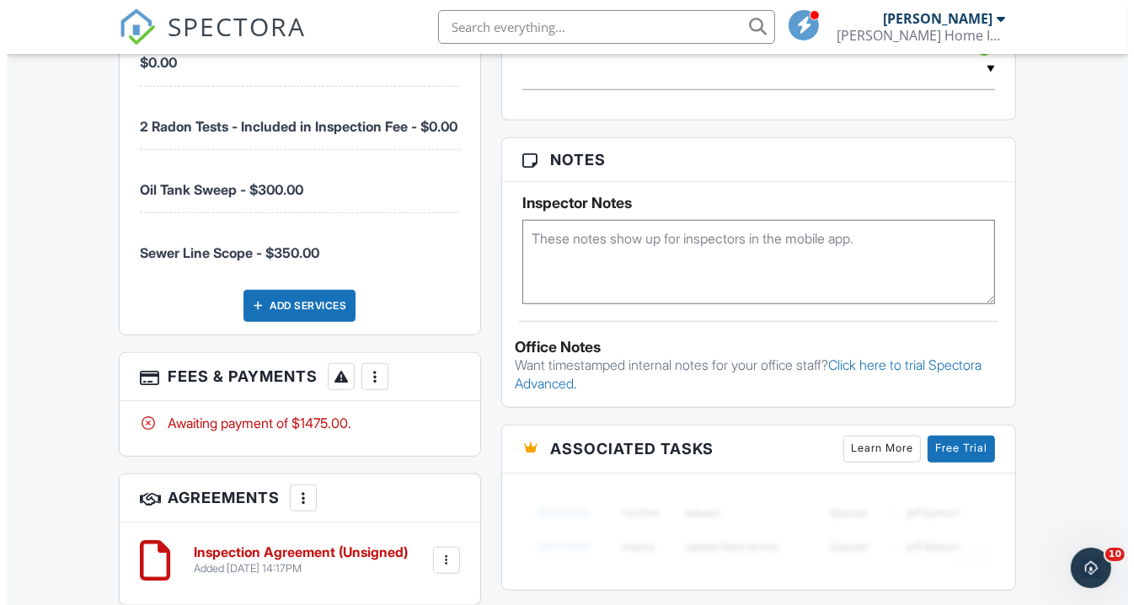
scroll to position [0, 0]
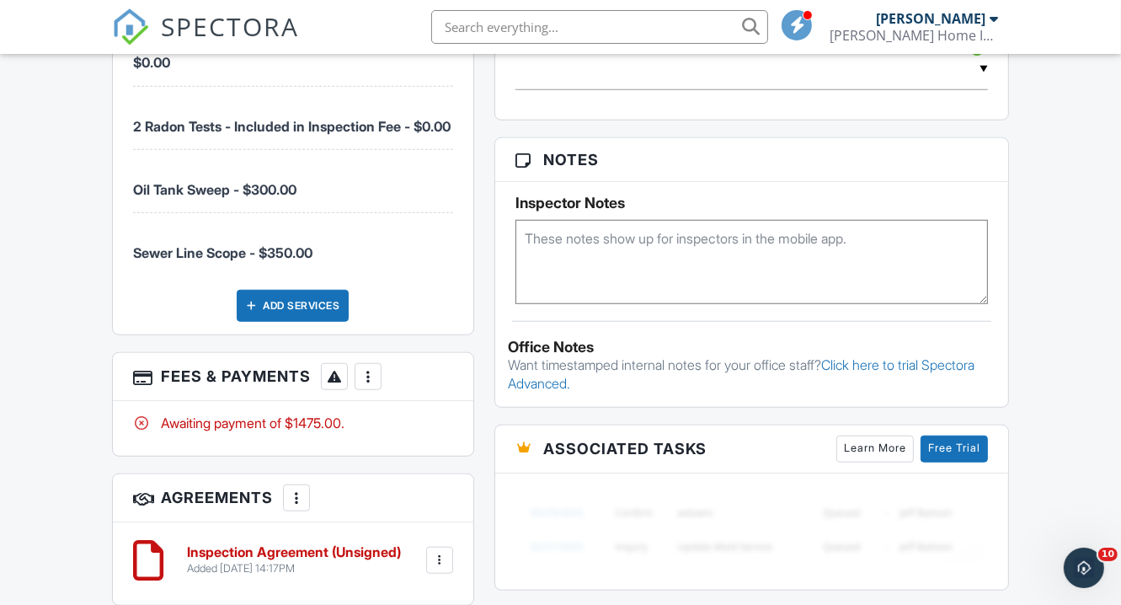
click at [367, 377] on div at bounding box center [368, 376] width 17 height 17
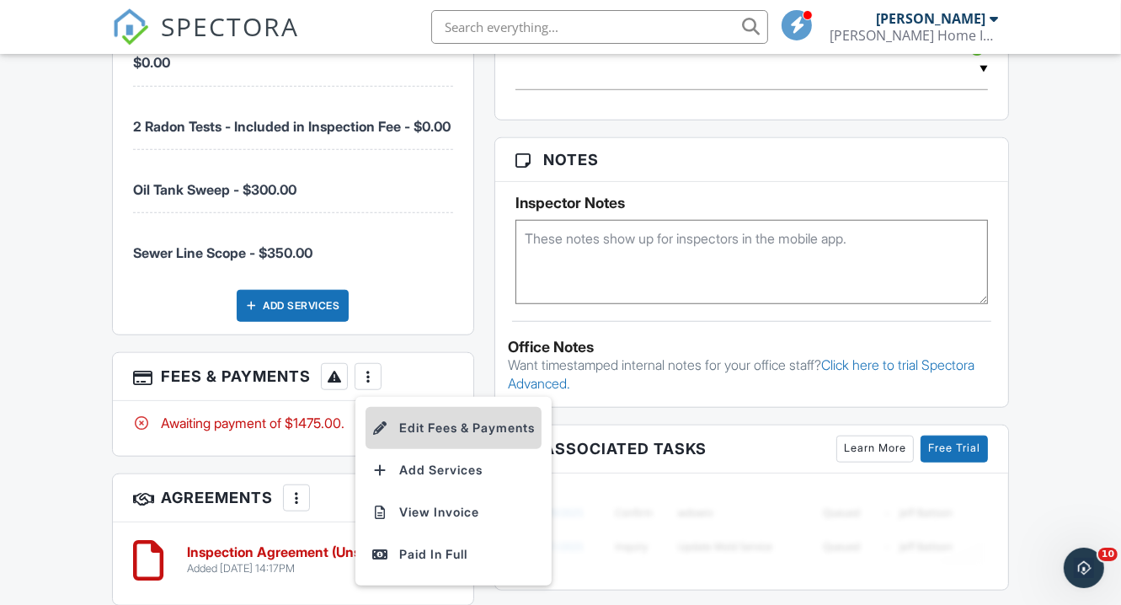
click at [434, 422] on li "Edit Fees & Payments" at bounding box center [454, 428] width 176 height 42
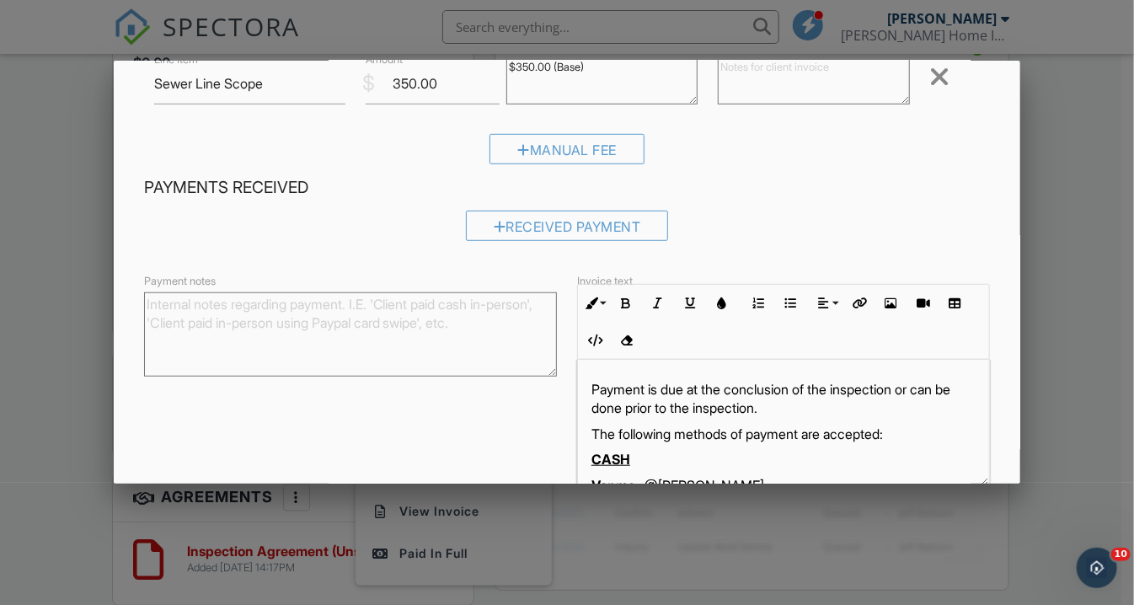
scroll to position [470, 0]
click at [517, 149] on div at bounding box center [523, 148] width 13 height 13
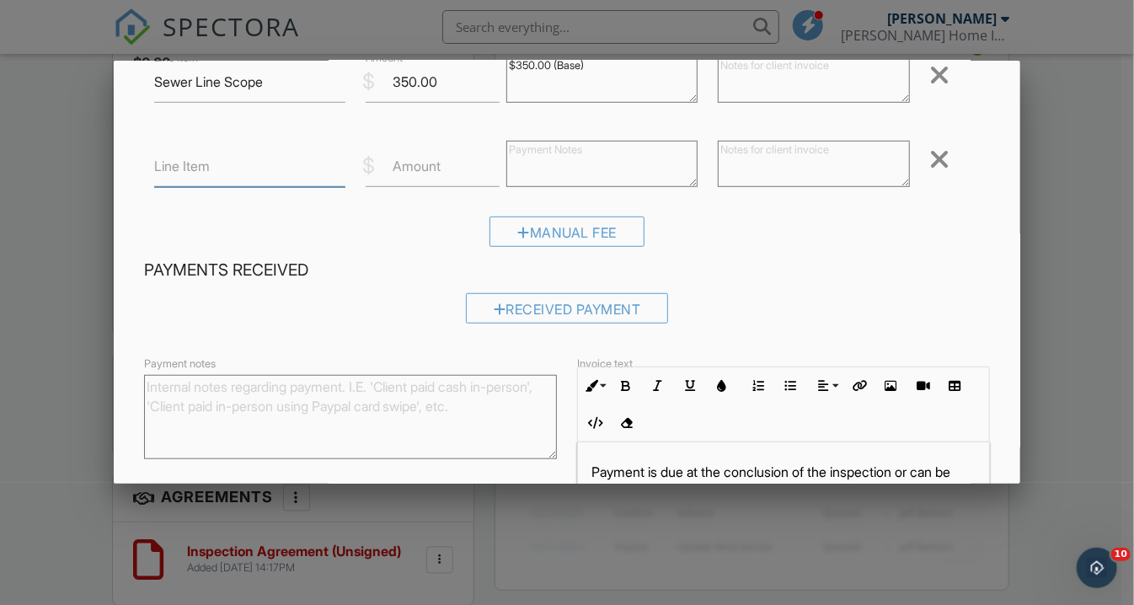
click at [249, 173] on input "Line Item" at bounding box center [249, 166] width 191 height 41
type input "Discount"
click at [469, 166] on input "Amount" at bounding box center [433, 166] width 134 height 41
type input "-50.00"
click at [745, 159] on textarea at bounding box center [813, 164] width 191 height 46
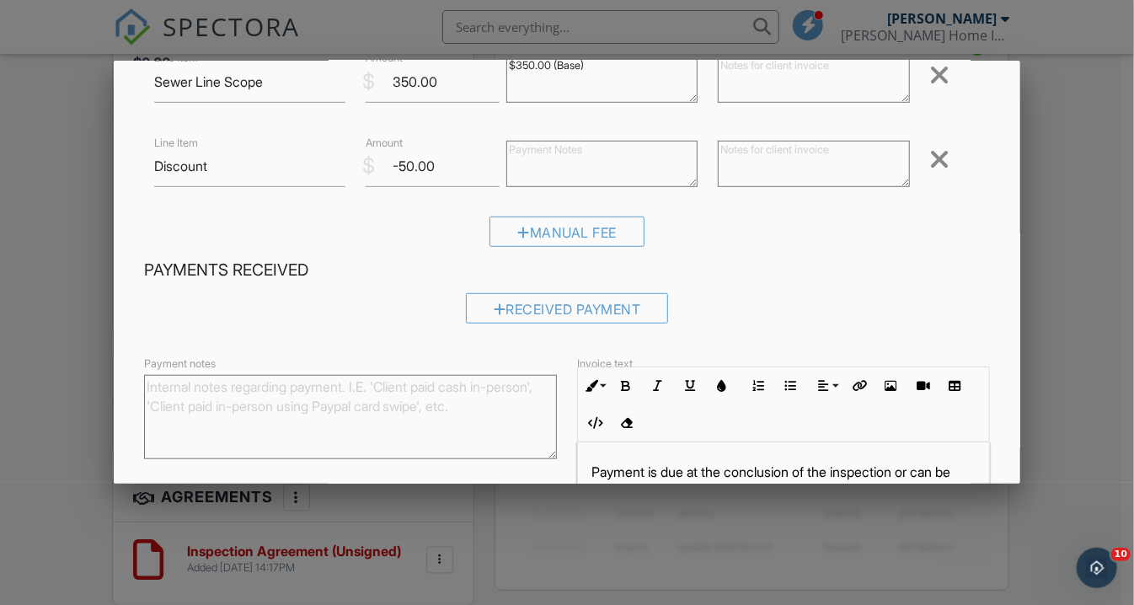
scroll to position [635, 0]
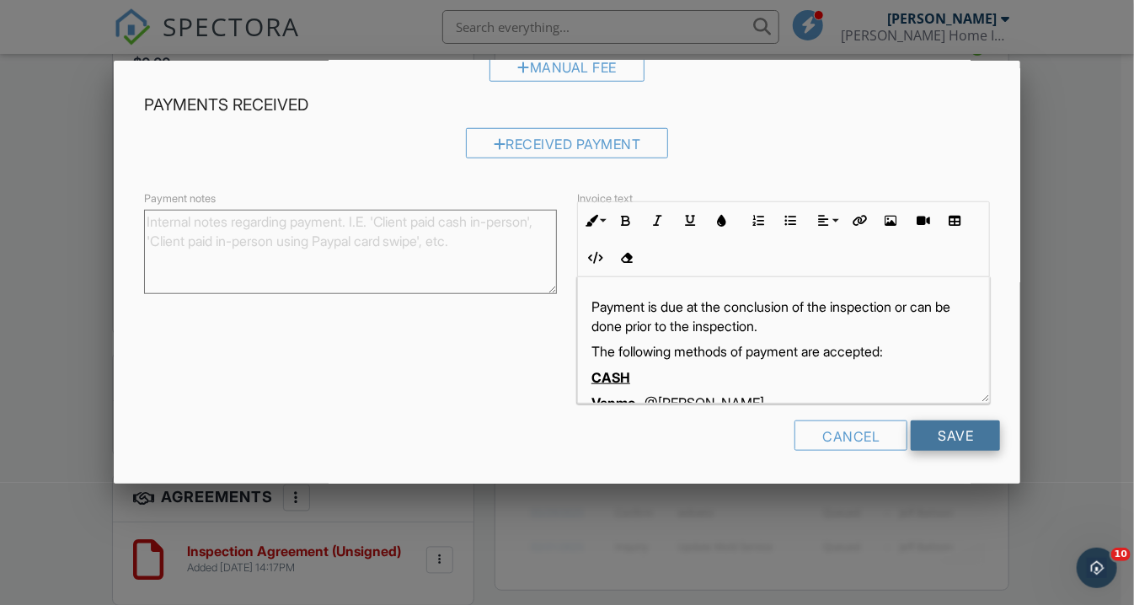
click at [953, 436] on input "Save" at bounding box center [955, 435] width 89 height 30
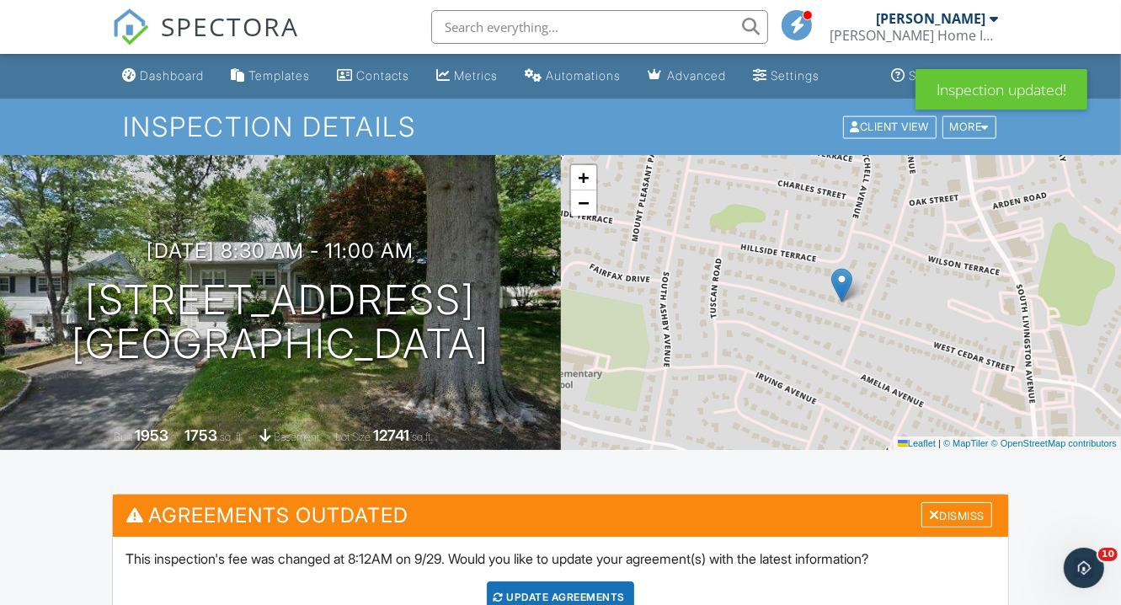
click at [380, 400] on div "09/28/2025 8:30 am - 11:00 am 64 W Cedar Street Livingston, NJ 07039 Built 1953…" at bounding box center [280, 302] width 561 height 295
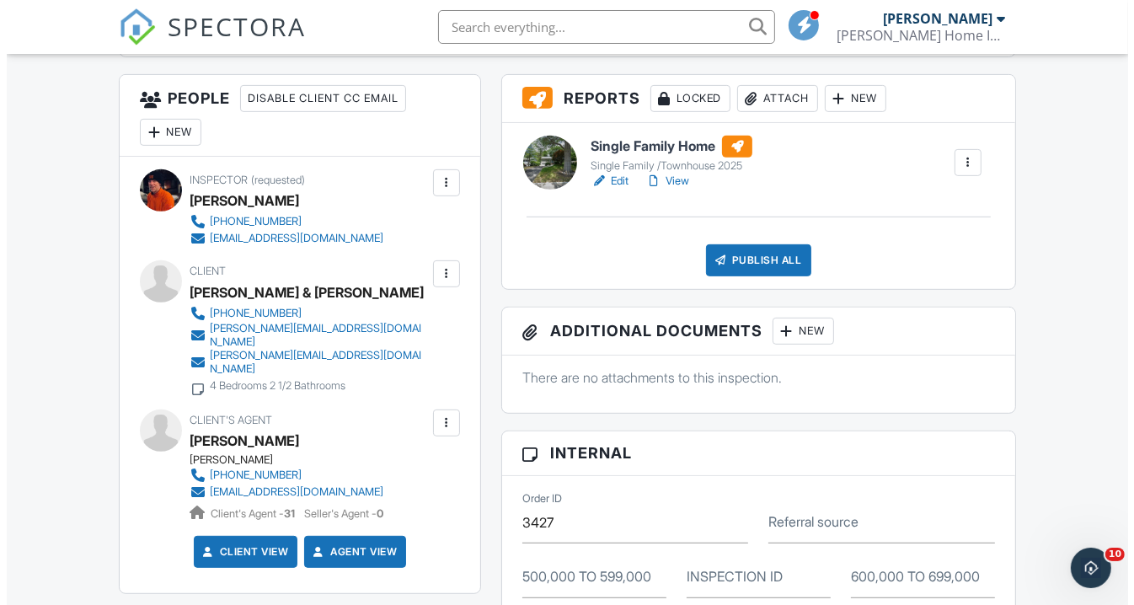
scroll to position [623, 0]
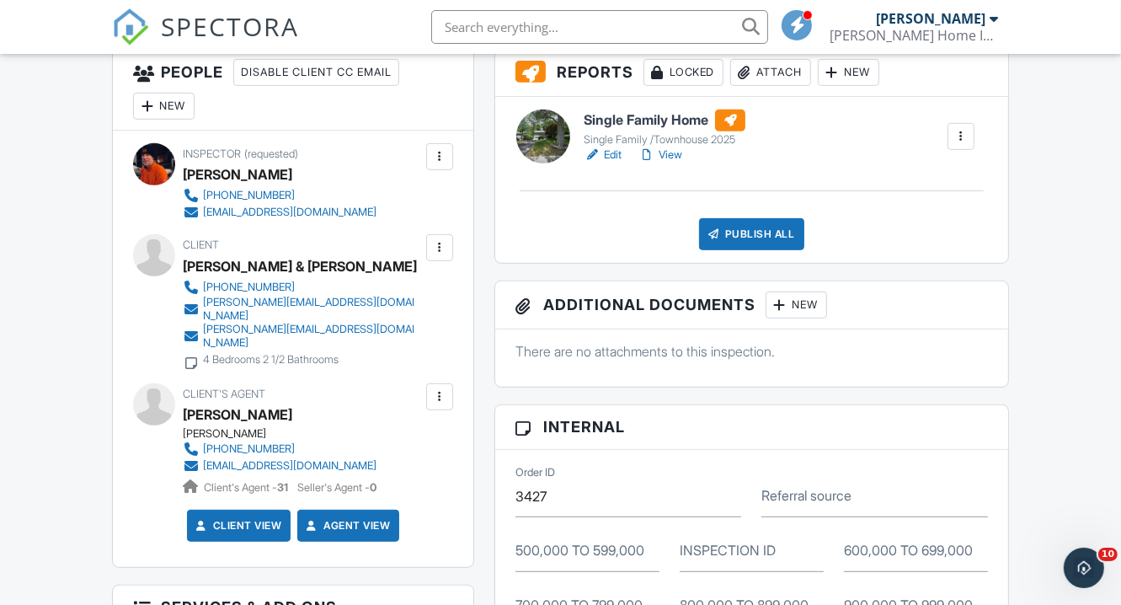
click at [436, 246] on div at bounding box center [439, 247] width 17 height 17
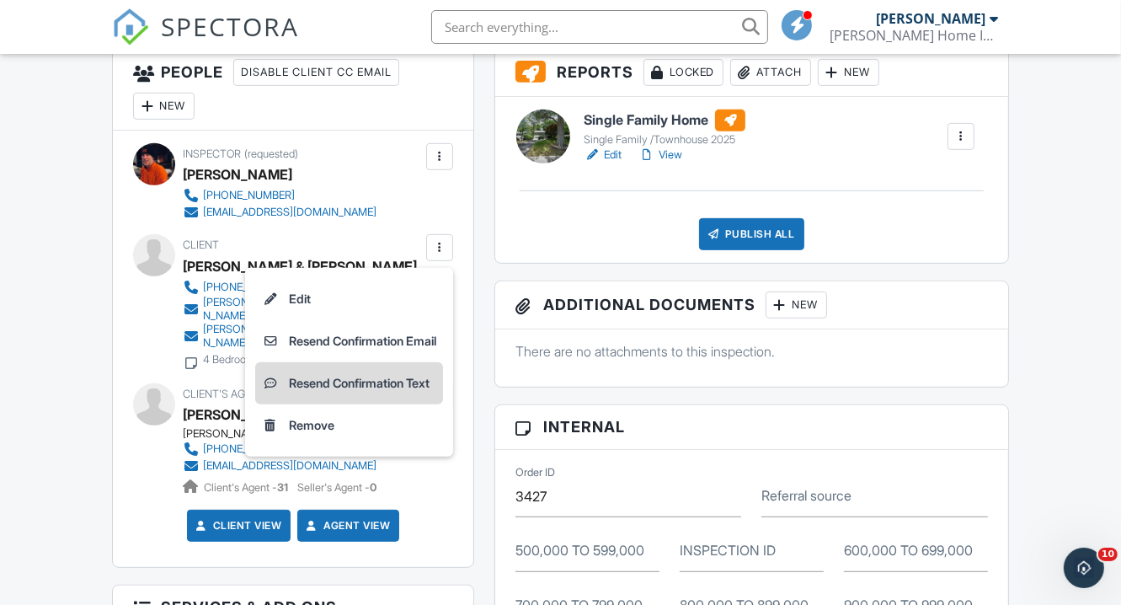
click at [355, 382] on li "Resend Confirmation Text" at bounding box center [349, 383] width 188 height 42
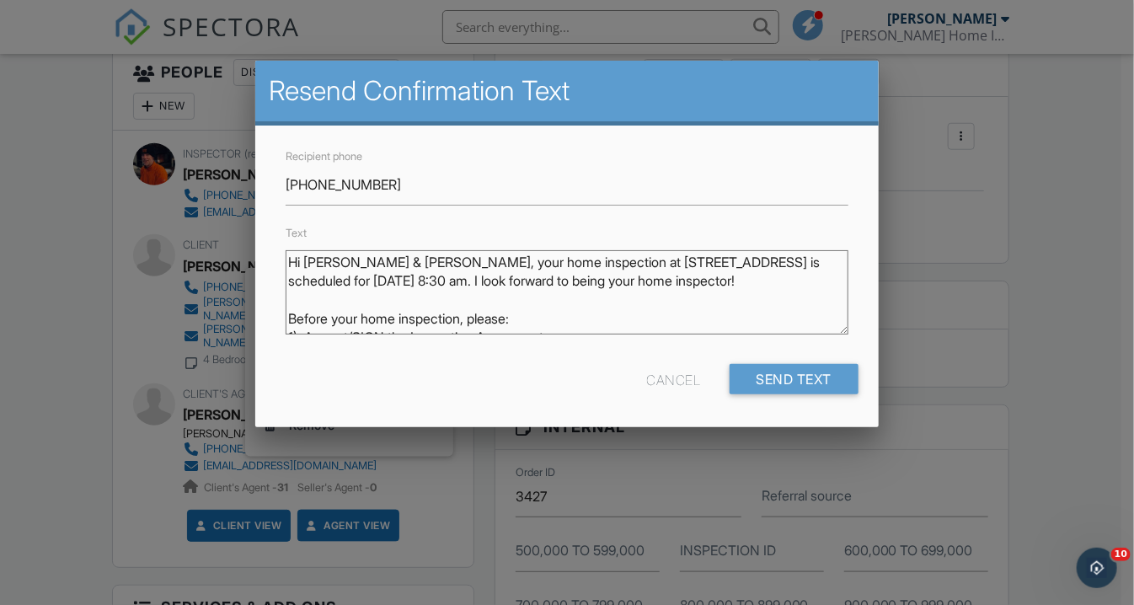
click at [492, 297] on textarea "Hi [PERSON_NAME] & [PERSON_NAME], your home inspection at [STREET_ADDRESS] is s…" at bounding box center [567, 292] width 563 height 84
click at [414, 263] on textarea "Hi [PERSON_NAME] & [PERSON_NAME], your home inspection at [STREET_ADDRESS] is s…" at bounding box center [567, 292] width 563 height 84
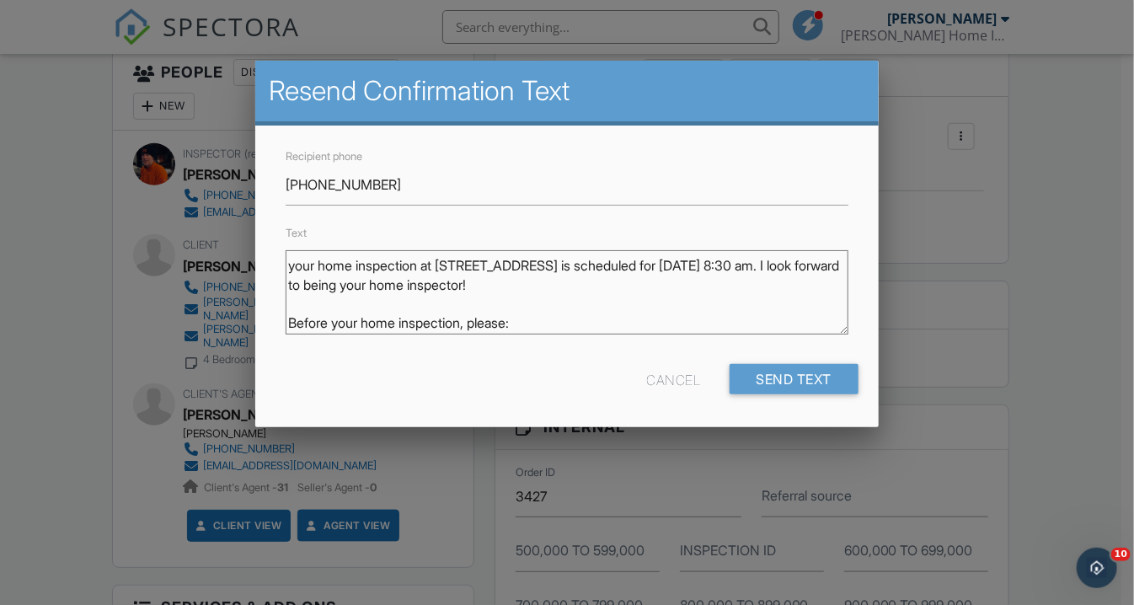
scroll to position [34, 0]
click at [429, 267] on textarea "Hi [PERSON_NAME] & [PERSON_NAME], your home inspection at [STREET_ADDRESS] is s…" at bounding box center [567, 292] width 563 height 84
drag, startPoint x: 288, startPoint y: 287, endPoint x: 521, endPoint y: 286, distance: 233.4
click at [521, 286] on textarea "Hi [PERSON_NAME] & [PERSON_NAME], your home inspection at [STREET_ADDRESS] is s…" at bounding box center [567, 292] width 563 height 84
drag, startPoint x: 555, startPoint y: 286, endPoint x: 290, endPoint y: 286, distance: 265.4
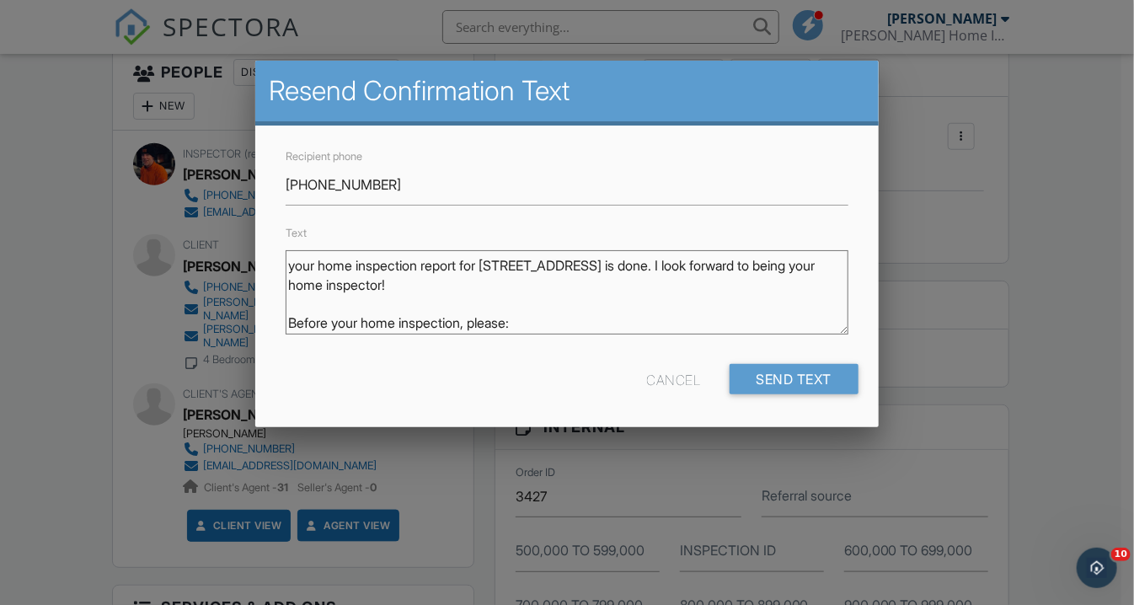
click at [290, 286] on textarea "Hi [PERSON_NAME] & [PERSON_NAME], your home inspection at [STREET_ADDRESS] is s…" at bounding box center [567, 292] width 563 height 84
click at [357, 305] on textarea "Hi [PERSON_NAME] & [PERSON_NAME], your home inspection at [STREET_ADDRESS] is s…" at bounding box center [567, 292] width 563 height 84
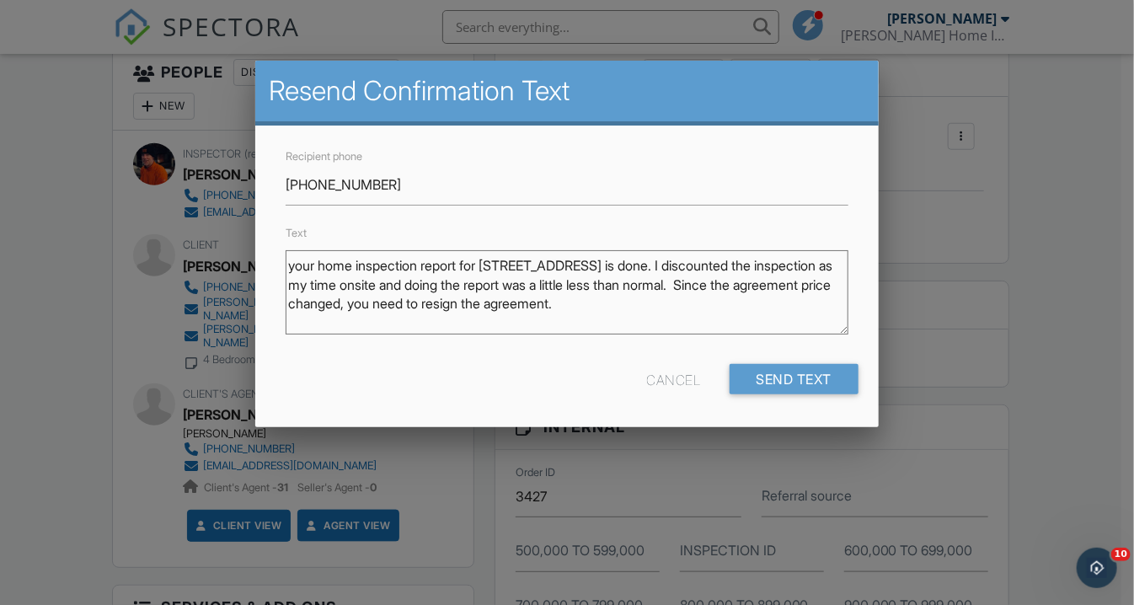
click at [795, 302] on textarea "Hi [PERSON_NAME] & [PERSON_NAME], your home inspection at [STREET_ADDRESS] is s…" at bounding box center [567, 292] width 563 height 84
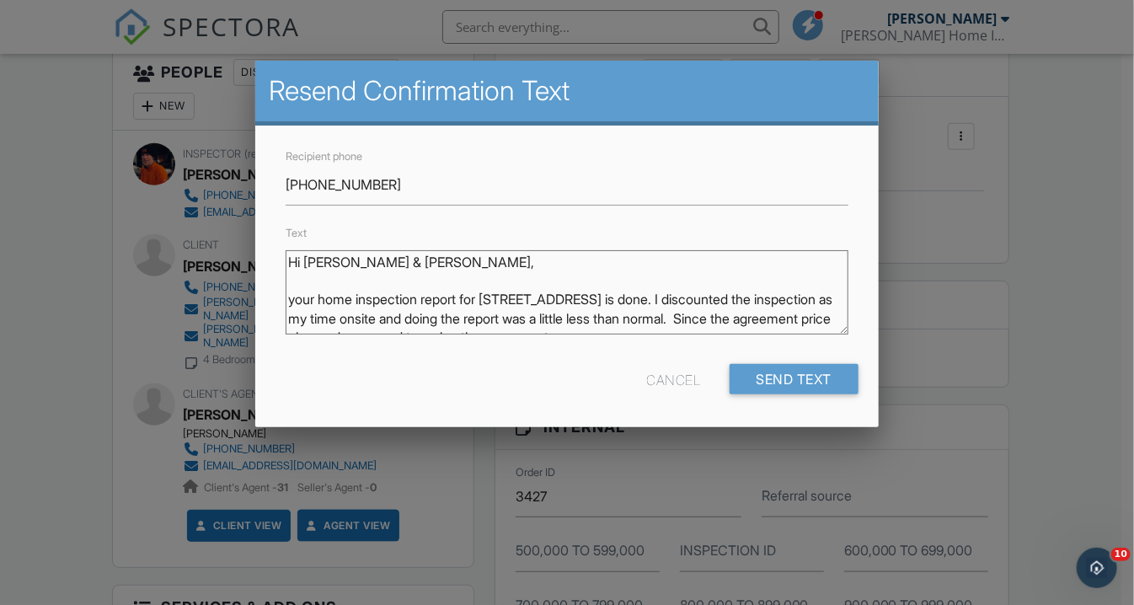
scroll to position [3, 0]
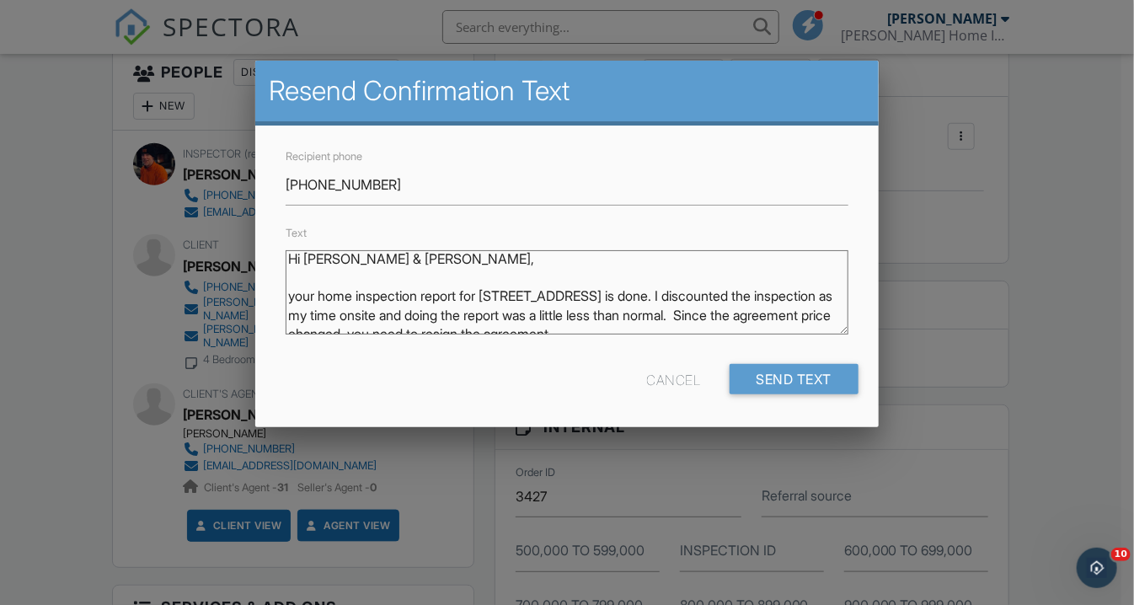
click at [297, 293] on textarea "Hi [PERSON_NAME] & [PERSON_NAME], your home inspection at [STREET_ADDRESS] is s…" at bounding box center [567, 292] width 563 height 84
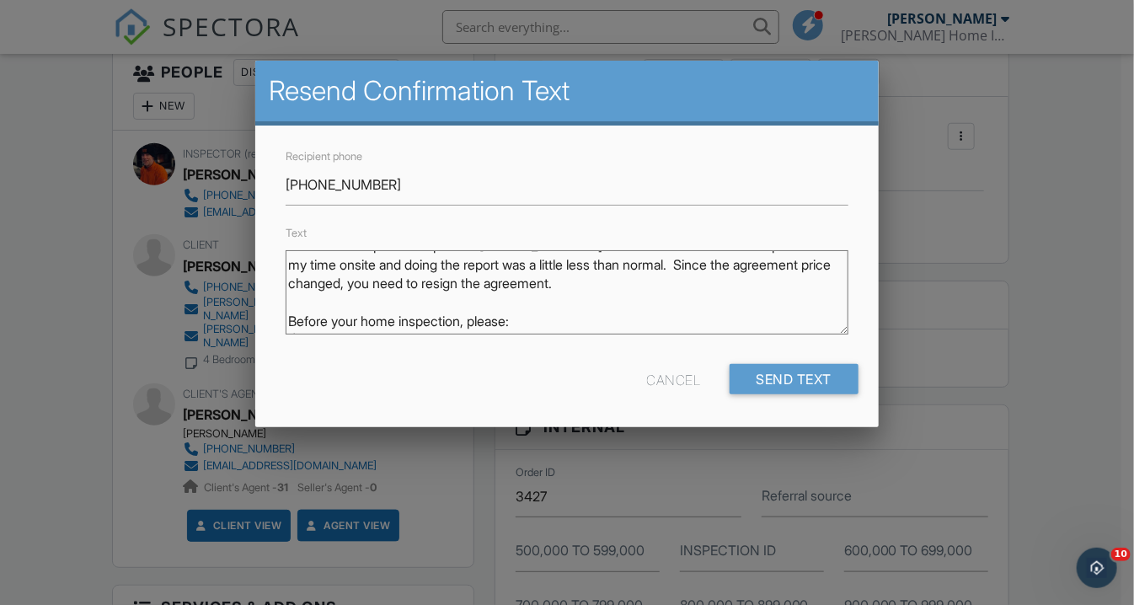
scroll to position [54, 0]
click at [543, 264] on textarea "Hi [PERSON_NAME] & [PERSON_NAME], your home inspection at [STREET_ADDRESS] is s…" at bounding box center [567, 292] width 563 height 84
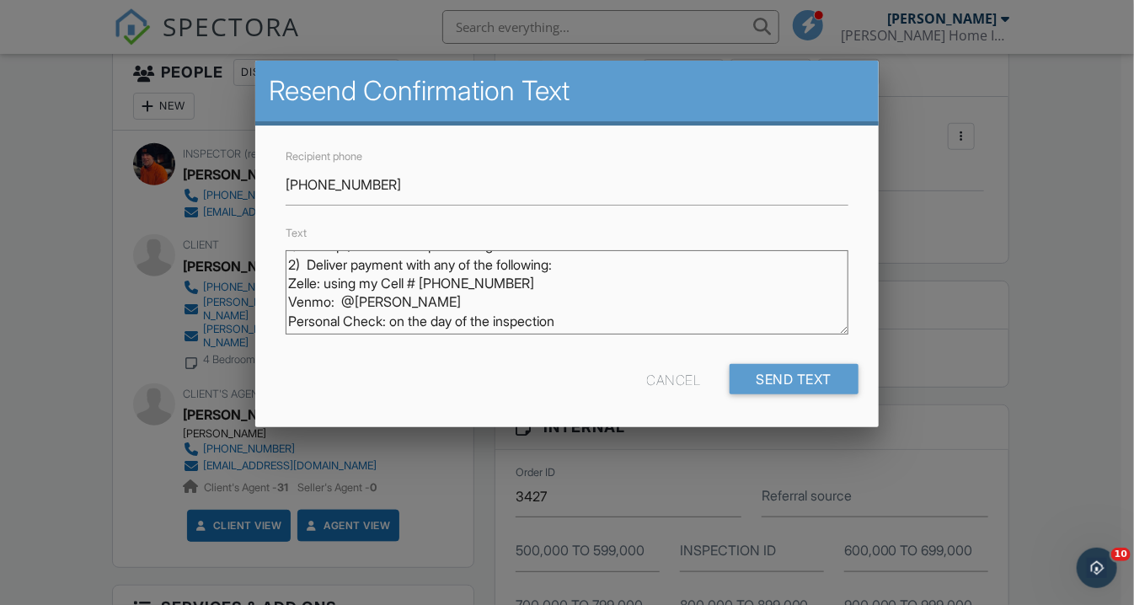
scroll to position [152, 0]
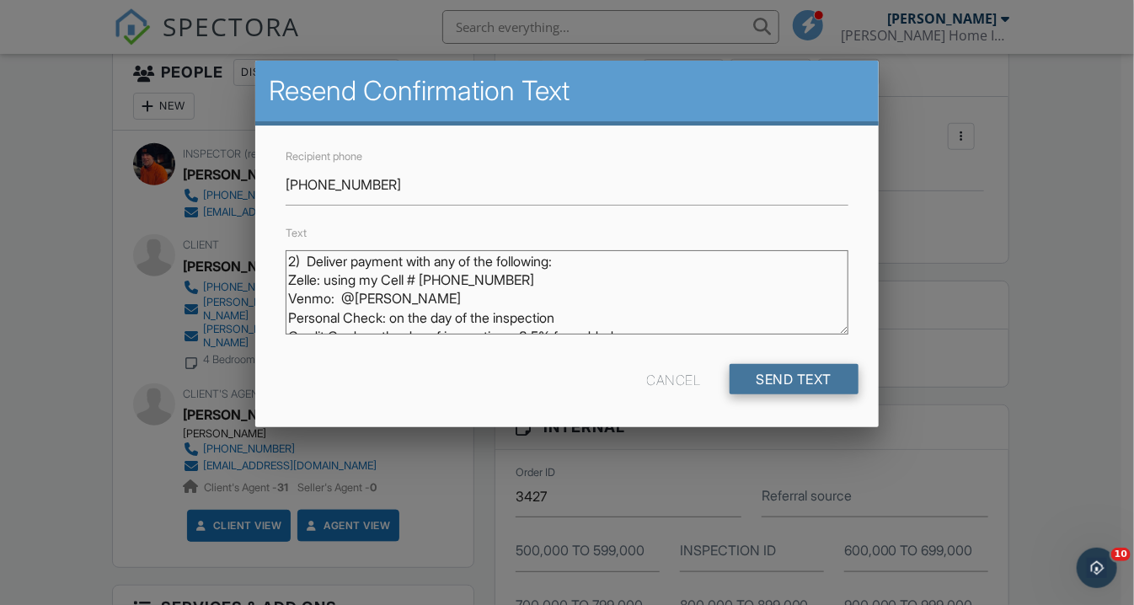
type textarea "Hi [PERSON_NAME] & [PERSON_NAME], Your home inspection report for [STREET_ADDRE…"
click at [789, 385] on input "Send Text" at bounding box center [795, 379] width 130 height 30
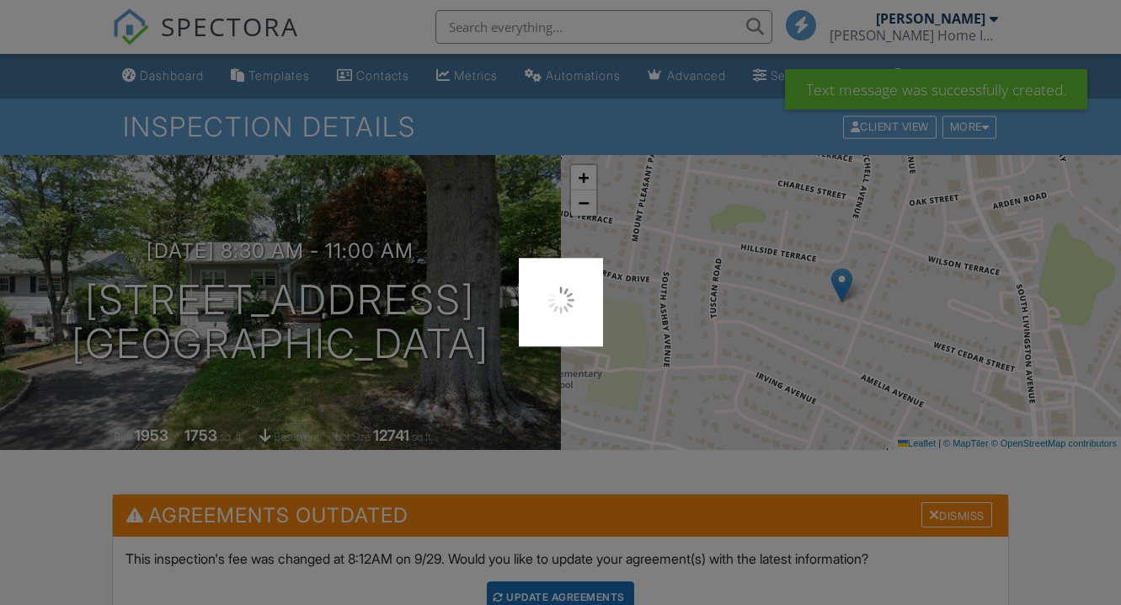
scroll to position [253, 0]
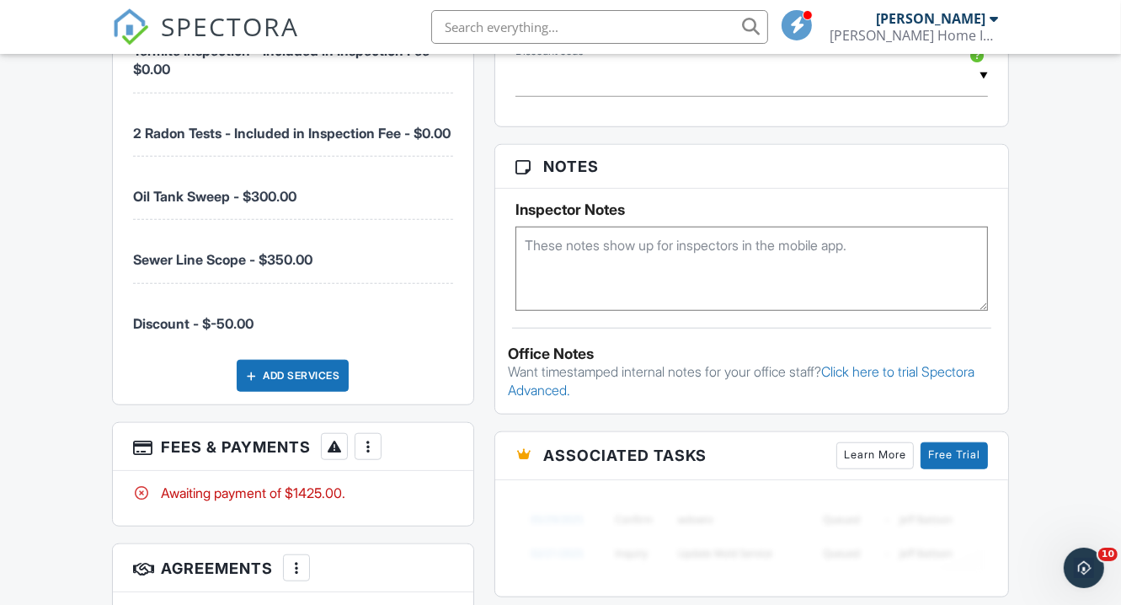
scroll to position [1158, 0]
